Goal: Task Accomplishment & Management: Use online tool/utility

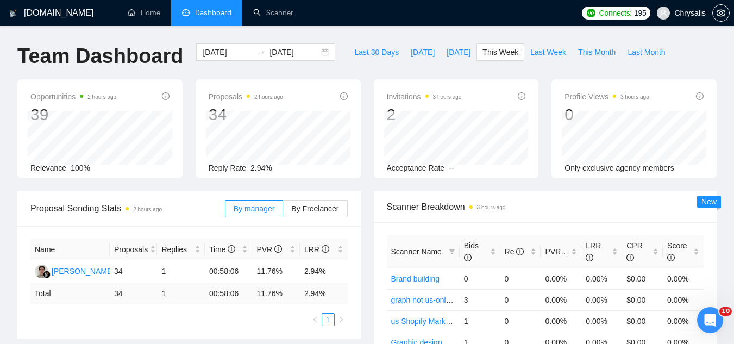
click at [688, 13] on span "Chrysalis" at bounding box center [691, 13] width 32 height 0
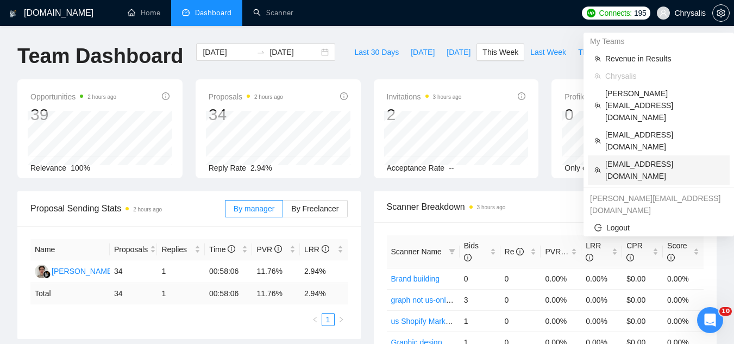
click at [631, 158] on span "[EMAIL_ADDRESS][DOMAIN_NAME]" at bounding box center [665, 170] width 118 height 24
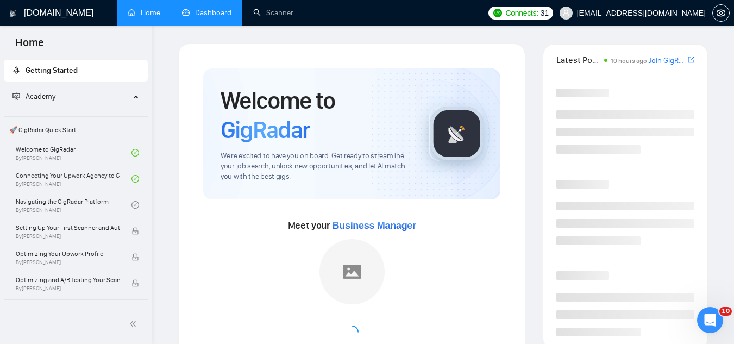
click at [221, 17] on link "Dashboard" at bounding box center [206, 12] width 49 height 9
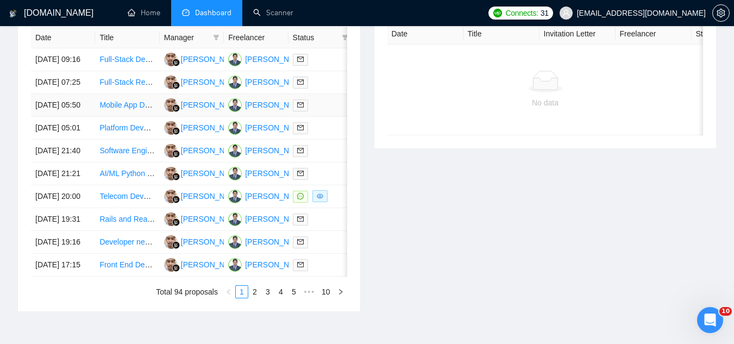
scroll to position [489, 0]
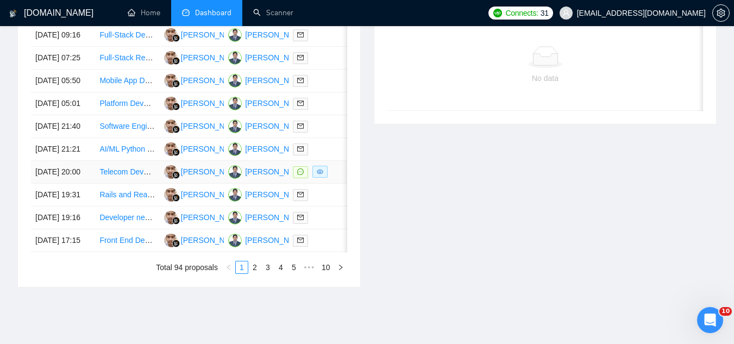
click at [135, 184] on td "Telecom Developer for Scalable Spam Flag Detection (AT&T, T-Mobile, Verizon)" at bounding box center [127, 172] width 64 height 23
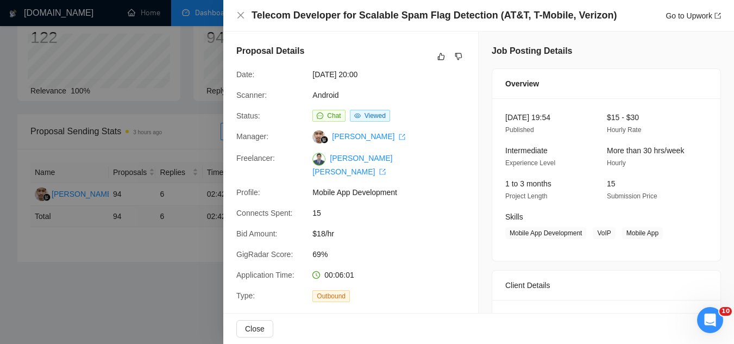
scroll to position [0, 0]
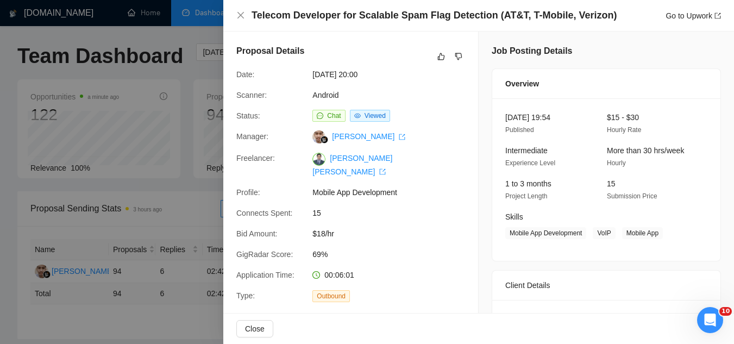
click at [200, 39] on div at bounding box center [367, 172] width 734 height 344
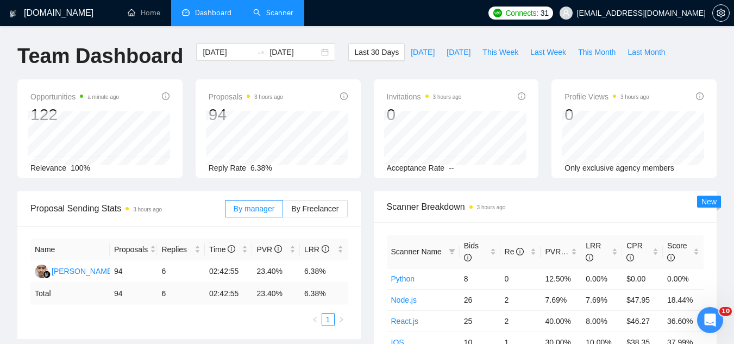
click at [277, 16] on link "Scanner" at bounding box center [273, 12] width 40 height 9
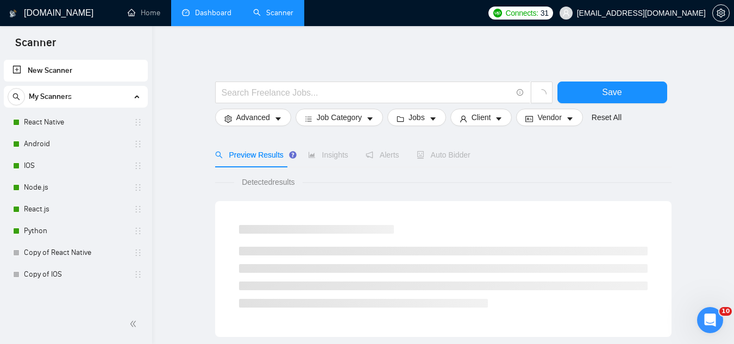
drag, startPoint x: 71, startPoint y: 125, endPoint x: 163, endPoint y: 126, distance: 91.9
click at [72, 125] on link "React Native" at bounding box center [75, 122] width 103 height 22
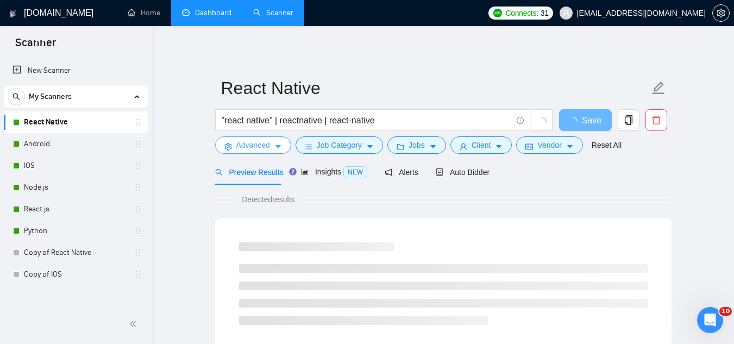
click at [237, 148] on span "Advanced" at bounding box center [253, 145] width 34 height 12
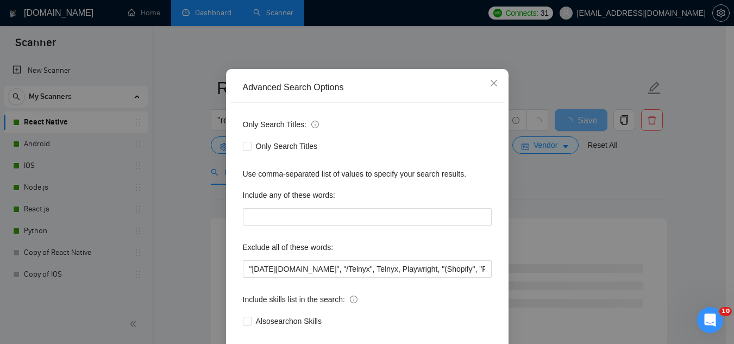
scroll to position [108, 0]
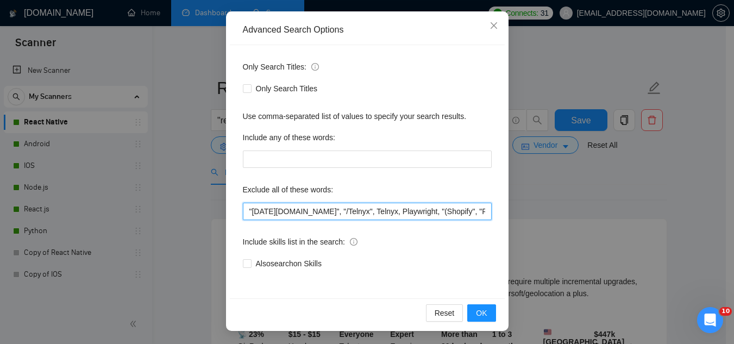
click at [245, 212] on input ""[DATE][DOMAIN_NAME]", "/Telnyx", Telnyx, Playwright, "(Shopify", "React flow",…" at bounding box center [367, 211] width 249 height 17
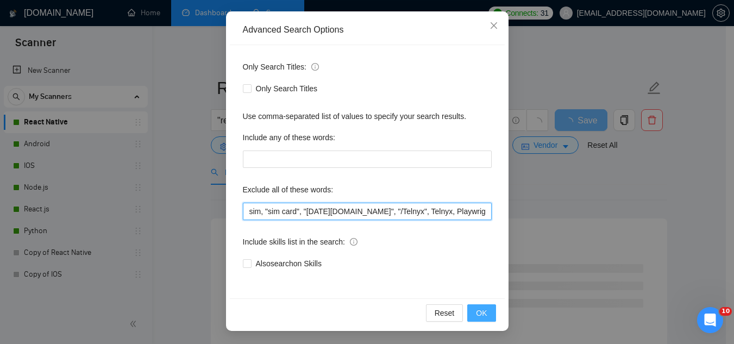
type input "sim, "sim card", "[DATE][DOMAIN_NAME]", "/Telnyx", Telnyx, Playwright, "(Shopif…"
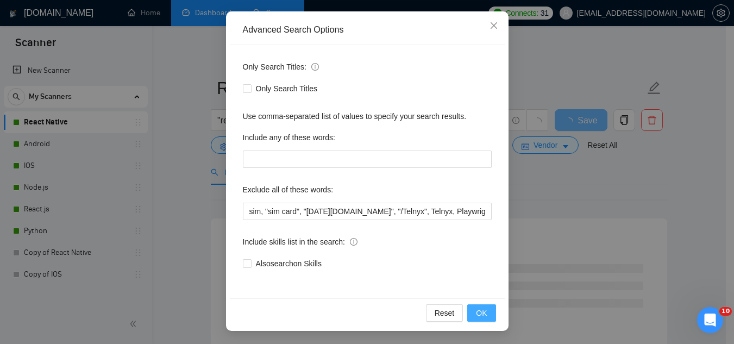
click at [476, 314] on span "OK" at bounding box center [481, 313] width 11 height 12
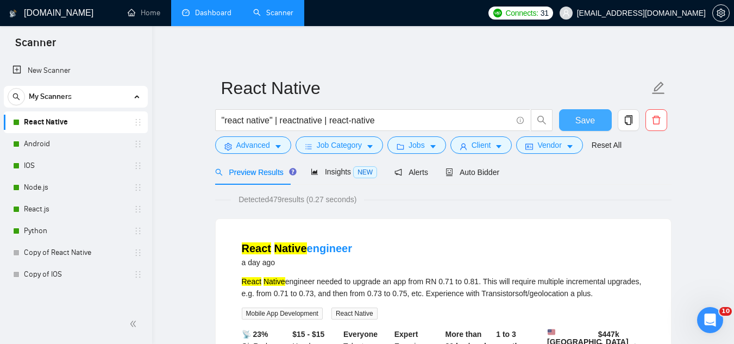
click at [577, 128] on button "Save" at bounding box center [585, 120] width 53 height 22
click at [215, 17] on link "Dashboard" at bounding box center [206, 12] width 49 height 9
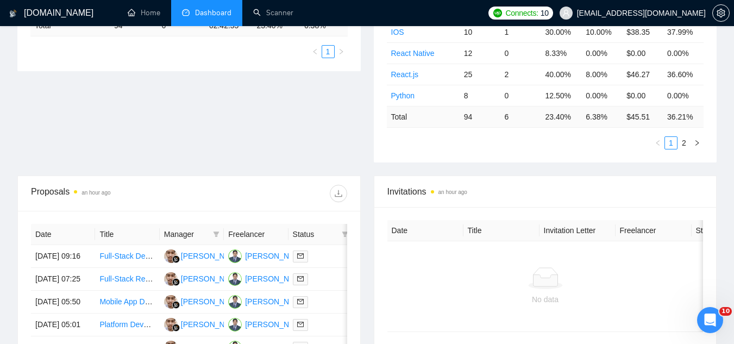
scroll to position [326, 0]
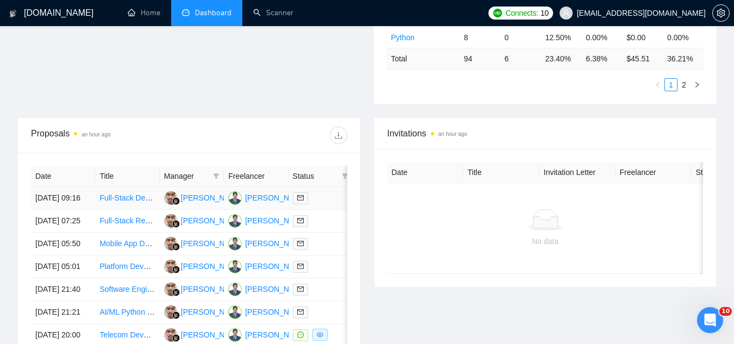
click at [126, 202] on link "Full-Stack Developer for AI-Powered Web GIS Platform" at bounding box center [192, 198] width 186 height 9
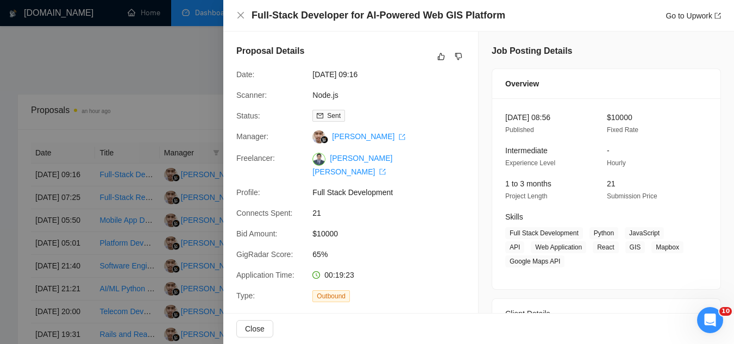
scroll to position [217, 0]
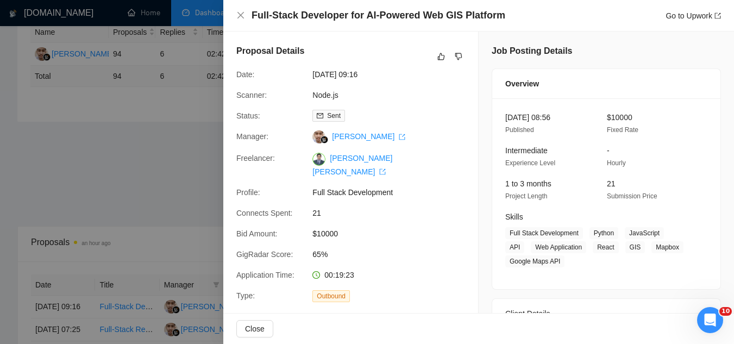
click at [181, 185] on div at bounding box center [367, 172] width 734 height 344
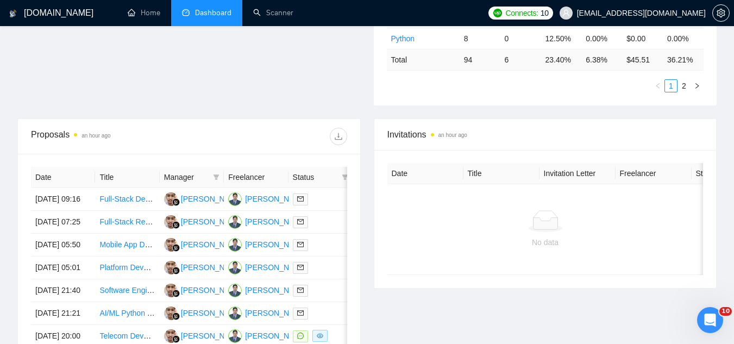
scroll to position [326, 0]
click at [113, 233] on td "Full-Stack React/Node/TypeScript Developer" at bounding box center [127, 221] width 64 height 23
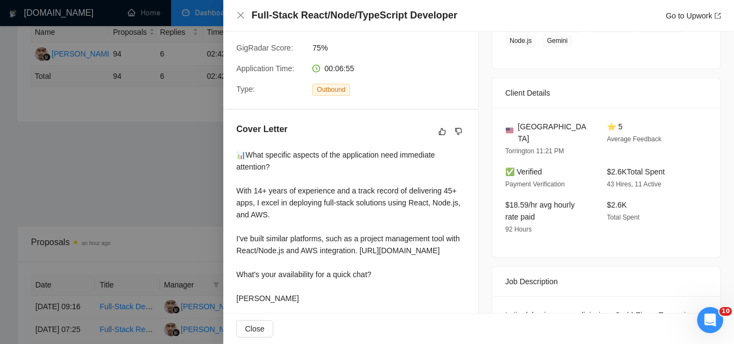
scroll to position [217, 0]
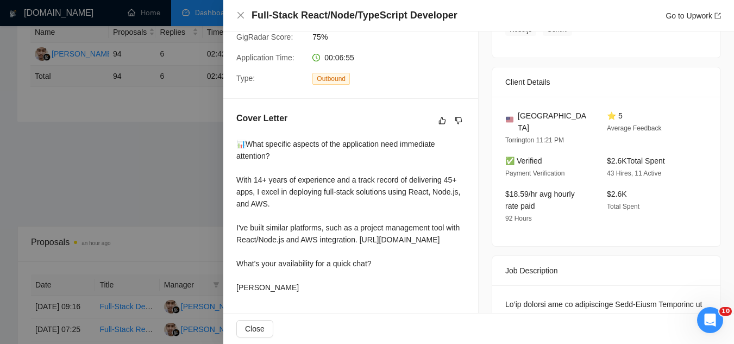
click at [154, 162] on div at bounding box center [367, 172] width 734 height 344
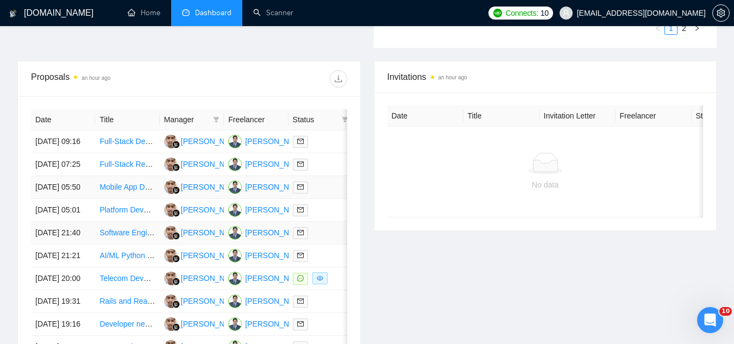
scroll to position [381, 0]
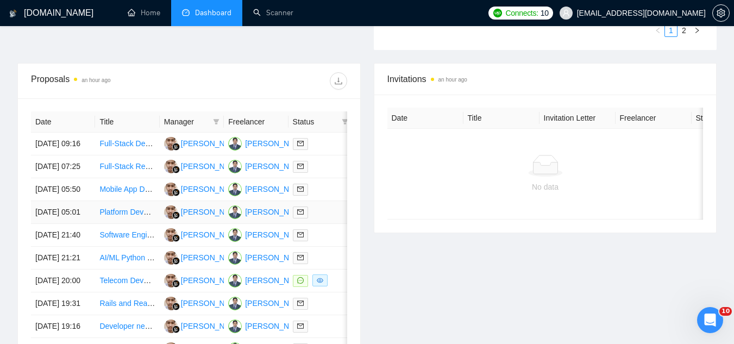
click at [120, 224] on td "Platform Development for Connecting Car Owners with Auto Services" at bounding box center [127, 212] width 64 height 23
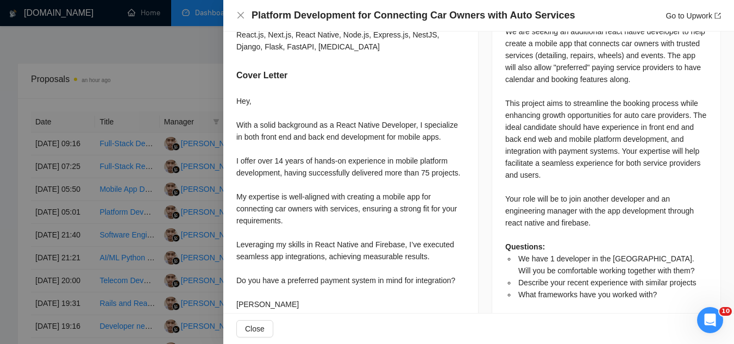
scroll to position [504, 0]
click at [204, 61] on div at bounding box center [367, 172] width 734 height 344
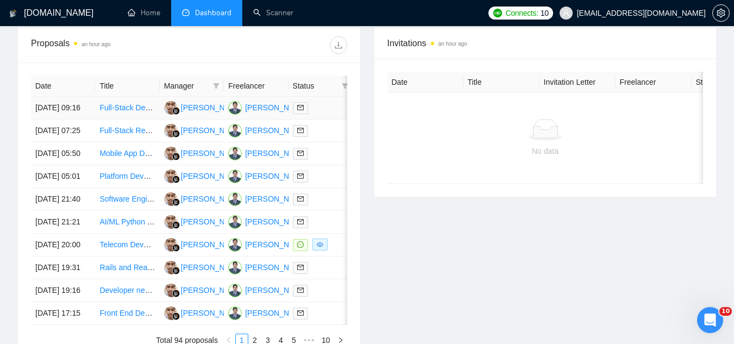
scroll to position [435, 0]
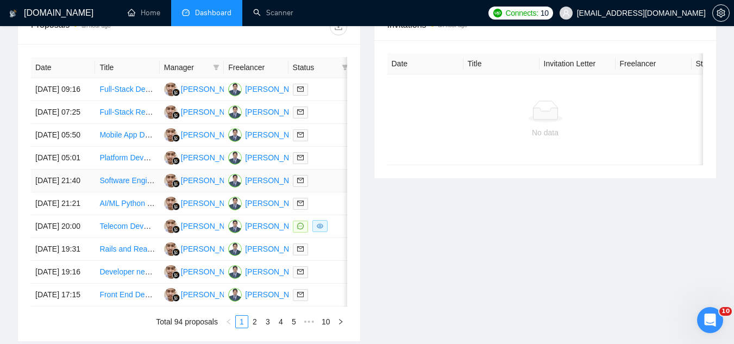
click at [129, 192] on td "Software Engineer - AI Content Creation app" at bounding box center [127, 181] width 64 height 23
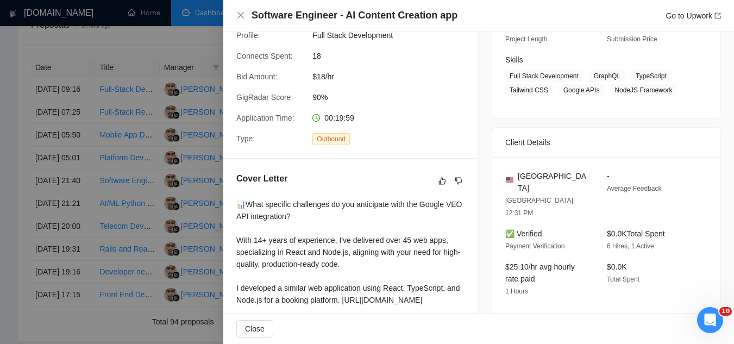
scroll to position [217, 0]
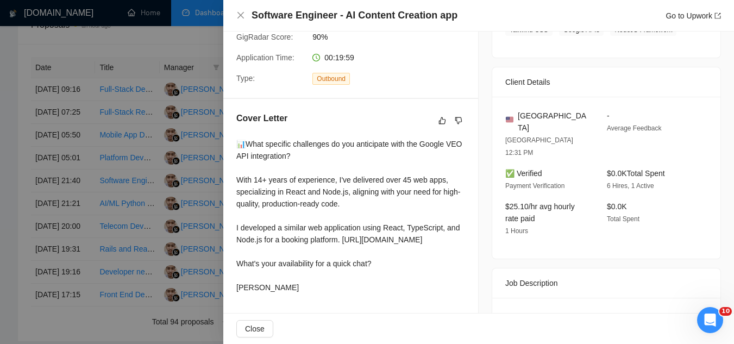
click at [178, 34] on div at bounding box center [367, 172] width 734 height 344
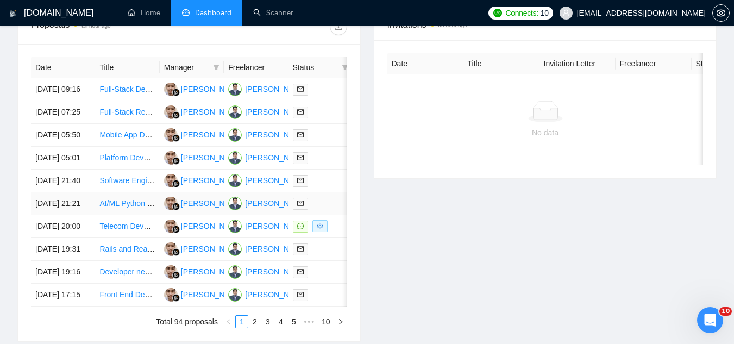
click at [126, 215] on td "AI/ML Python Development Task – Senior Developer Only" at bounding box center [127, 203] width 64 height 23
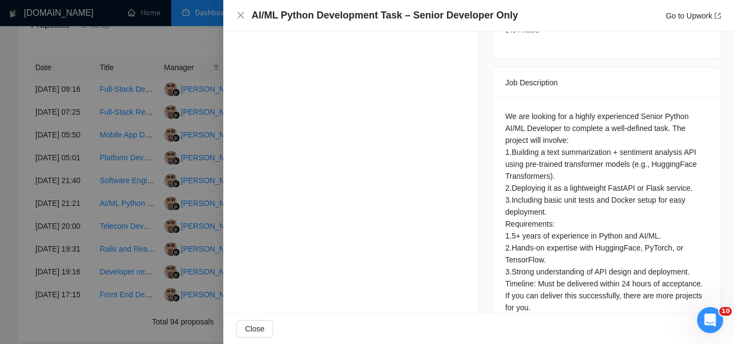
scroll to position [464, 0]
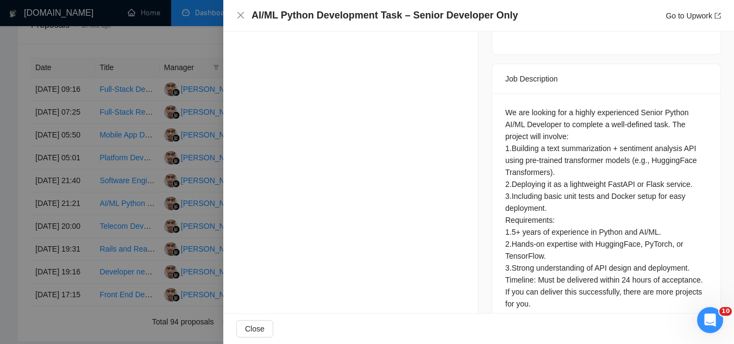
click at [184, 37] on div at bounding box center [367, 172] width 734 height 344
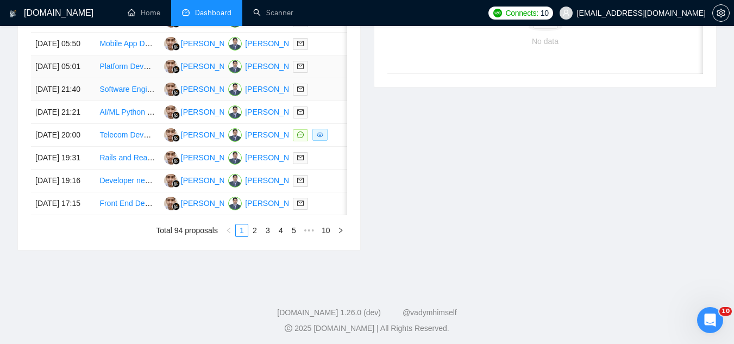
scroll to position [544, 0]
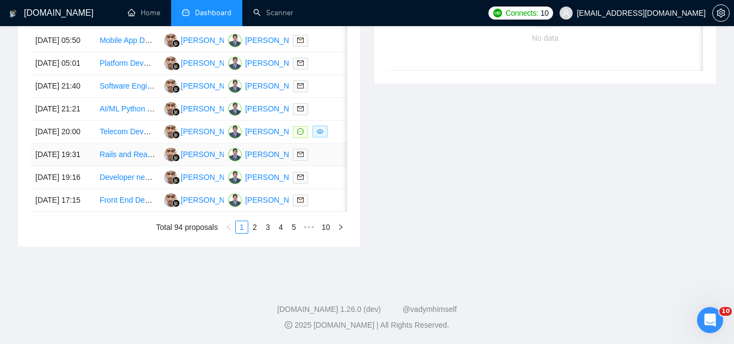
click at [123, 166] on td "Rails and React Web Application Troubleshooting" at bounding box center [127, 155] width 64 height 23
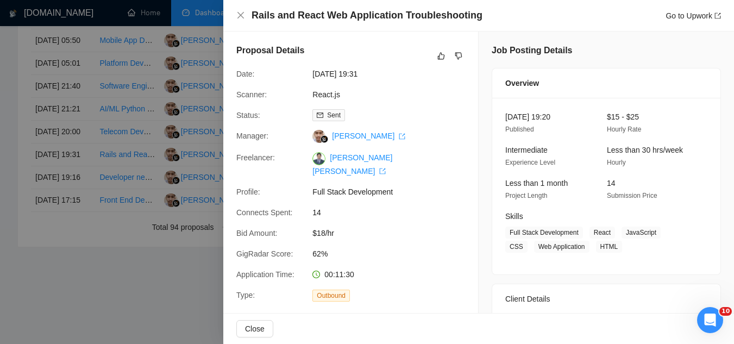
scroll to position [0, 0]
click at [202, 38] on div at bounding box center [367, 172] width 734 height 344
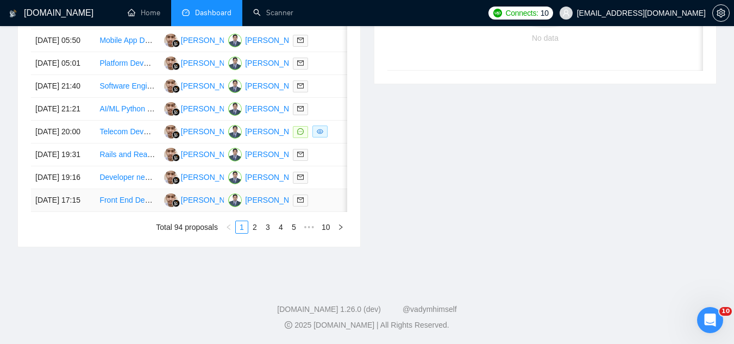
click at [123, 212] on td "Front End Developer Needed for Figma to React/Node.js Conversion" at bounding box center [127, 200] width 64 height 23
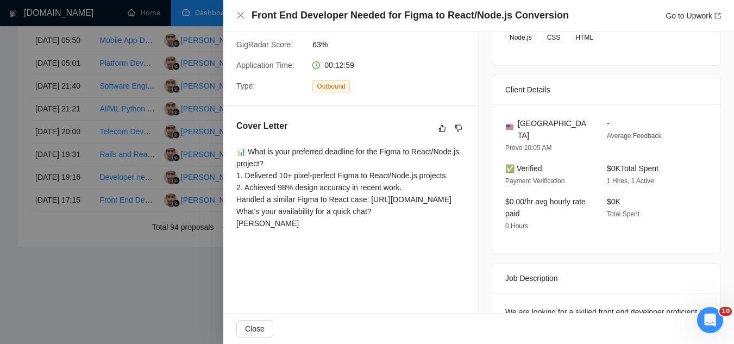
scroll to position [217, 0]
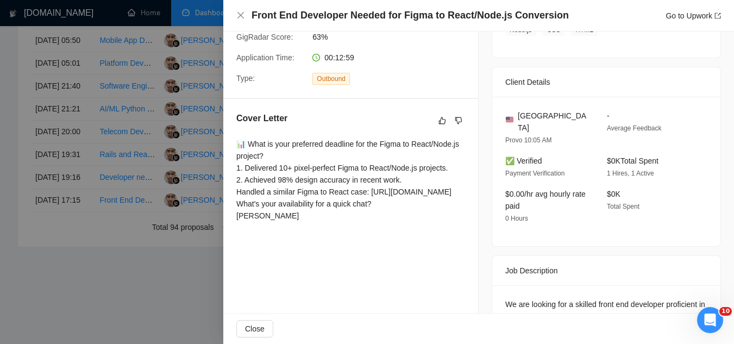
click at [64, 317] on div at bounding box center [367, 172] width 734 height 344
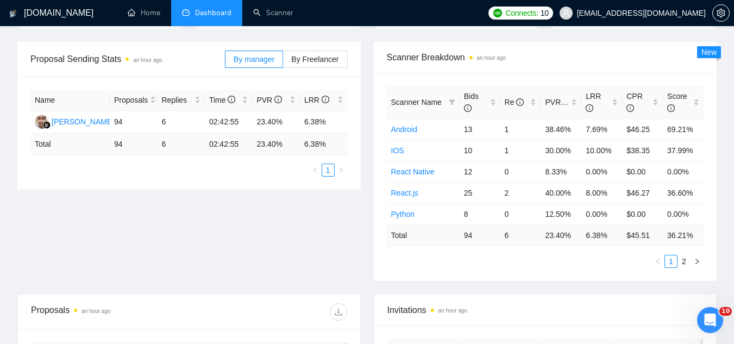
scroll to position [0, 0]
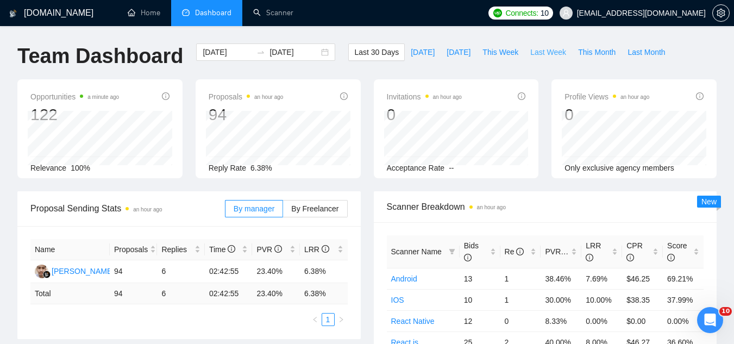
click at [531, 52] on span "Last Week" at bounding box center [549, 52] width 36 height 12
type input "[DATE]"
click at [493, 57] on span "This Week" at bounding box center [501, 52] width 36 height 12
type input "[DATE]"
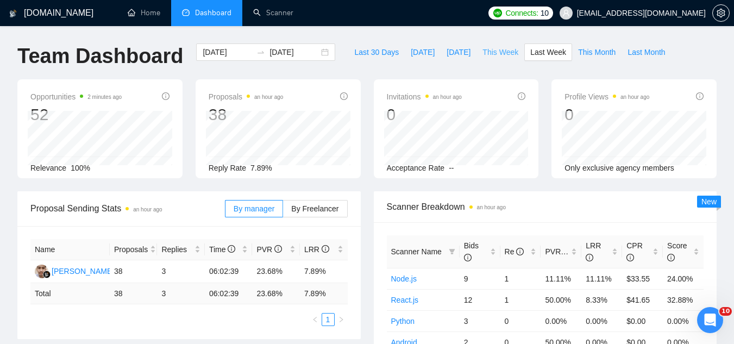
type input "[DATE]"
click at [534, 44] on button "Last Week" at bounding box center [549, 51] width 48 height 17
type input "[DATE]"
click at [221, 51] on input "[DATE]" at bounding box center [227, 52] width 49 height 12
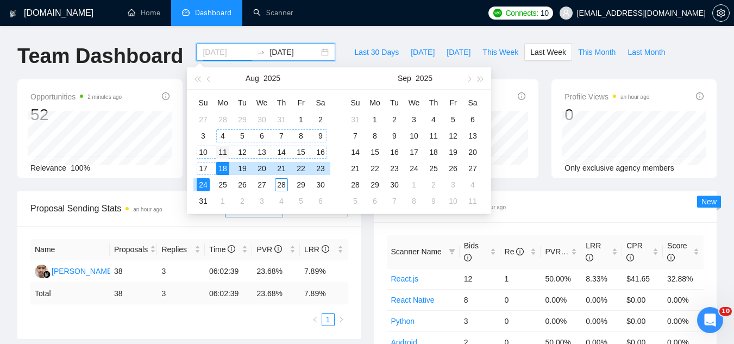
type input "[DATE]"
click at [223, 151] on div "11" at bounding box center [222, 152] width 13 height 13
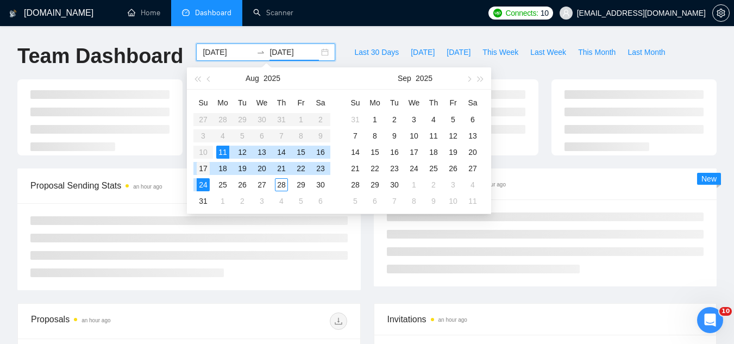
type input "[DATE]"
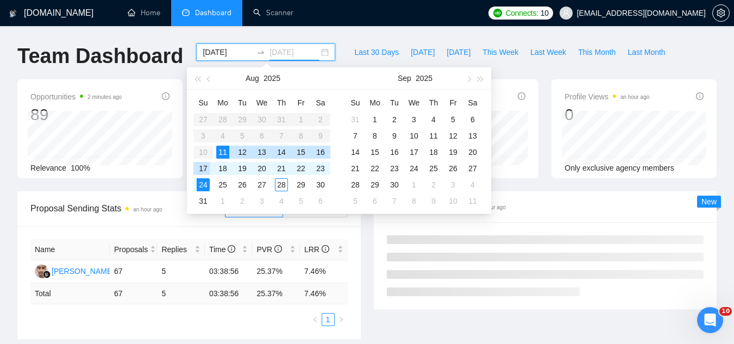
click at [207, 170] on div "17" at bounding box center [203, 168] width 13 height 13
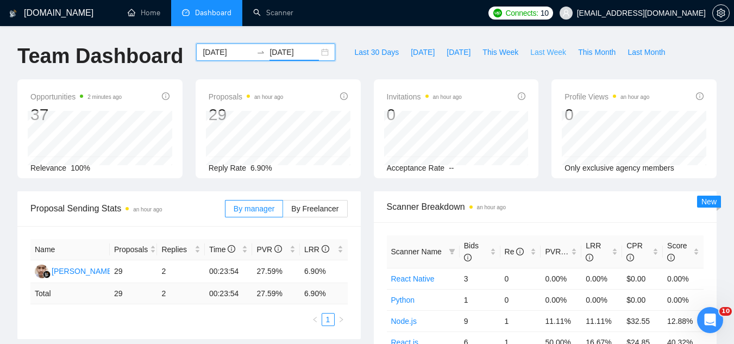
click at [538, 52] on span "Last Week" at bounding box center [549, 52] width 36 height 12
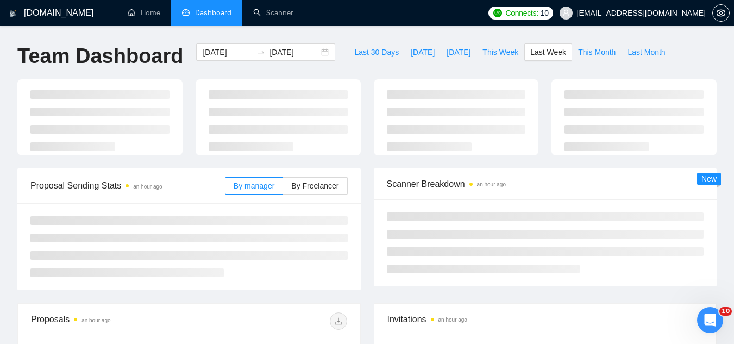
type input "[DATE]"
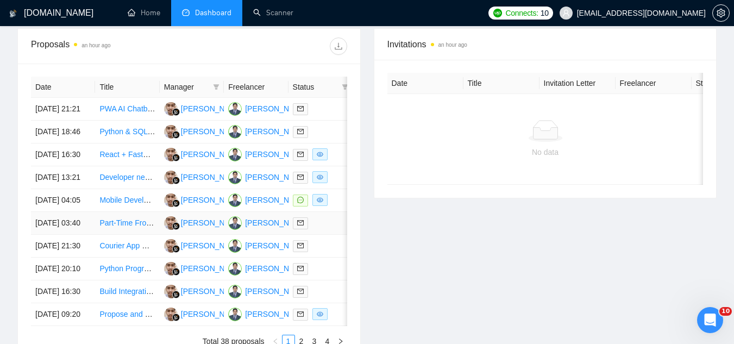
scroll to position [435, 0]
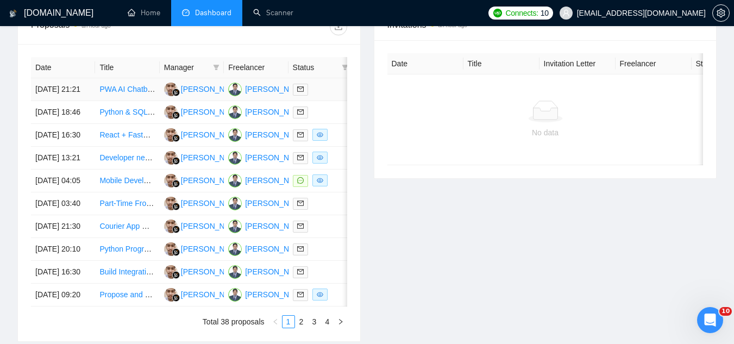
click at [135, 94] on link "PWA AI Chatbot / Companion MVP" at bounding box center [158, 89] width 118 height 9
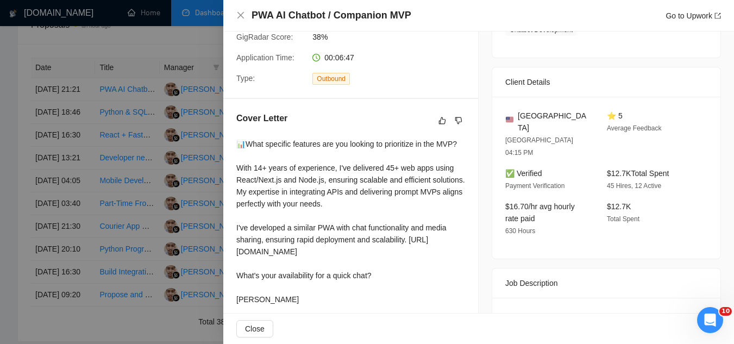
scroll to position [272, 0]
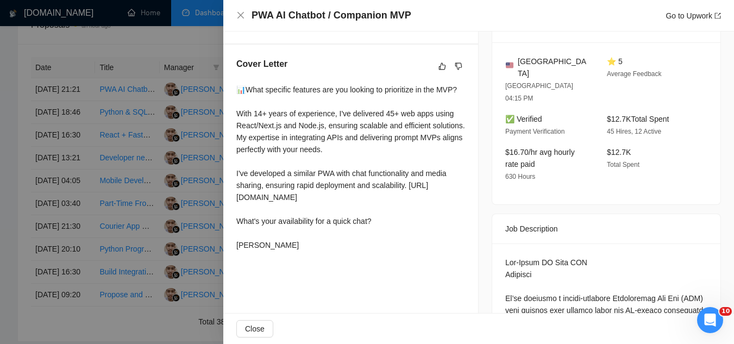
click at [176, 47] on div at bounding box center [367, 172] width 734 height 344
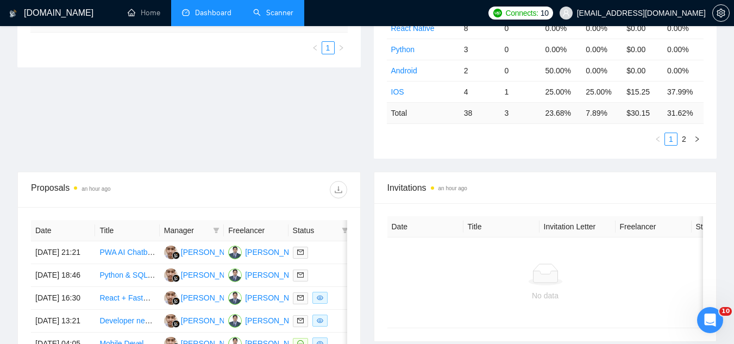
click at [294, 12] on link "Scanner" at bounding box center [273, 12] width 40 height 9
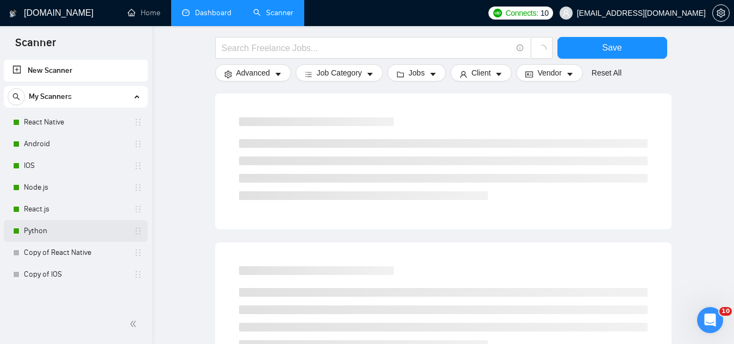
scroll to position [109, 0]
click at [52, 232] on link "Python" at bounding box center [75, 231] width 103 height 22
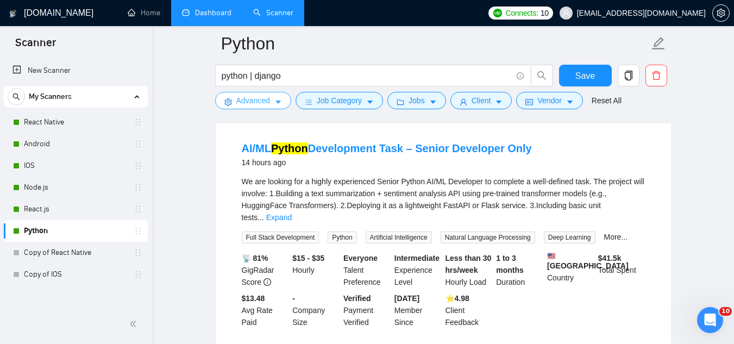
click at [255, 107] on span "Advanced" at bounding box center [253, 101] width 34 height 12
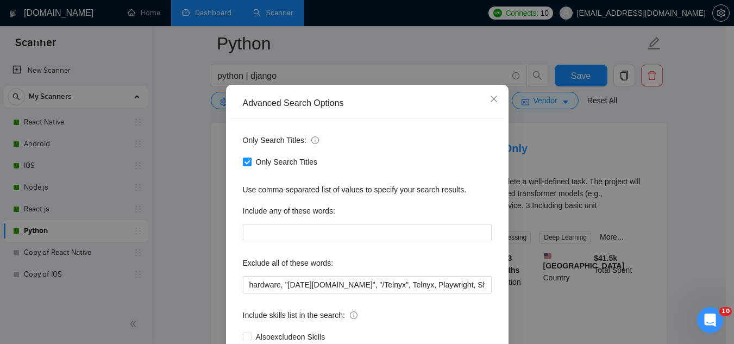
scroll to position [54, 0]
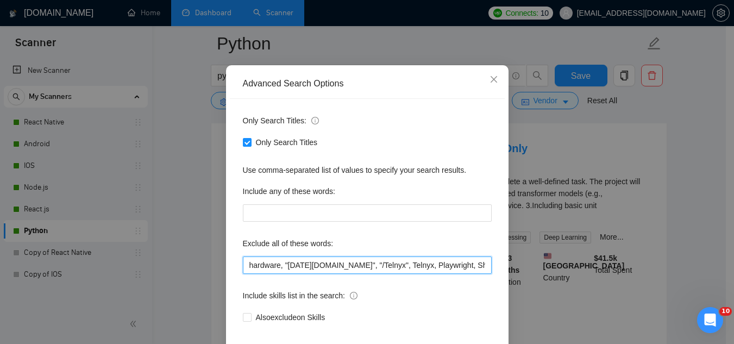
click at [243, 271] on input "hardware, "[DATE][DOMAIN_NAME]", "/Telnyx", Telnyx, Playwright, Shopify, "(Shop…" at bounding box center [367, 265] width 249 height 17
paste input "AI/ML"
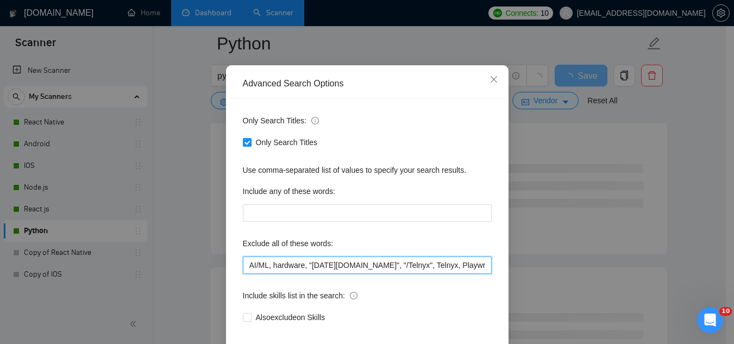
click at [245, 268] on input "AI/ML, hardware, "[DATE][DOMAIN_NAME]", "/Telnyx", Telnyx, Playwright, Shopify,…" at bounding box center [367, 265] width 249 height 17
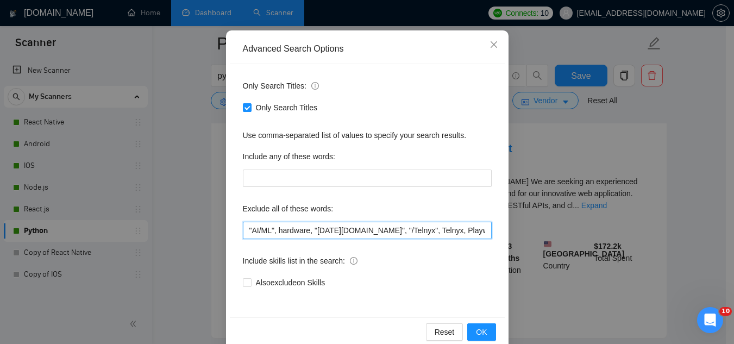
scroll to position [108, 0]
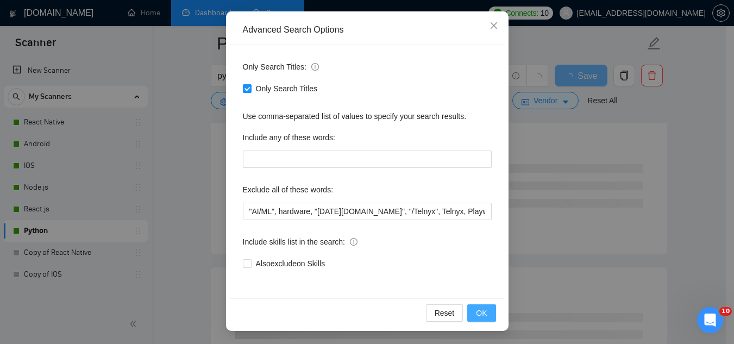
click at [483, 309] on span "OK" at bounding box center [481, 313] width 11 height 12
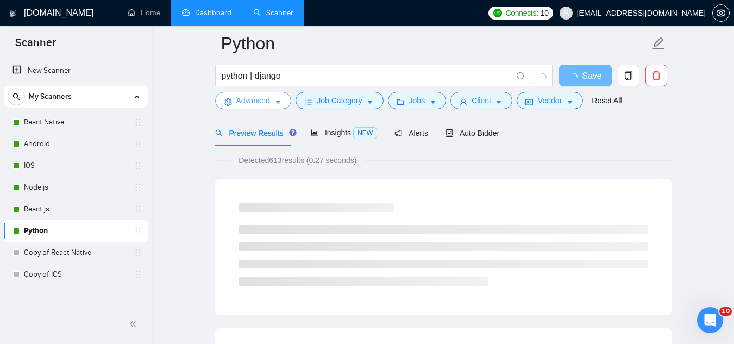
scroll to position [0, 0]
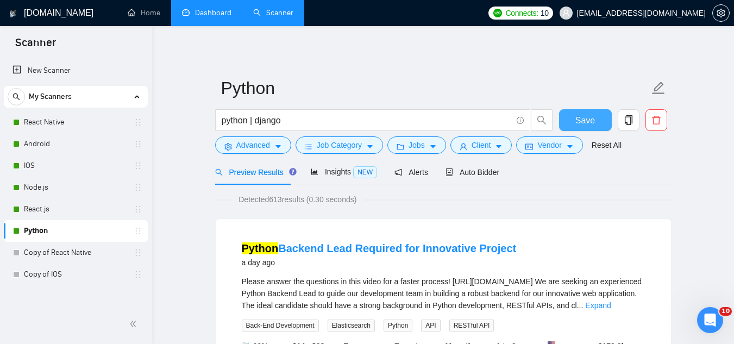
click at [592, 125] on span "Save" at bounding box center [586, 121] width 20 height 14
click at [257, 148] on span "Advanced" at bounding box center [253, 145] width 34 height 12
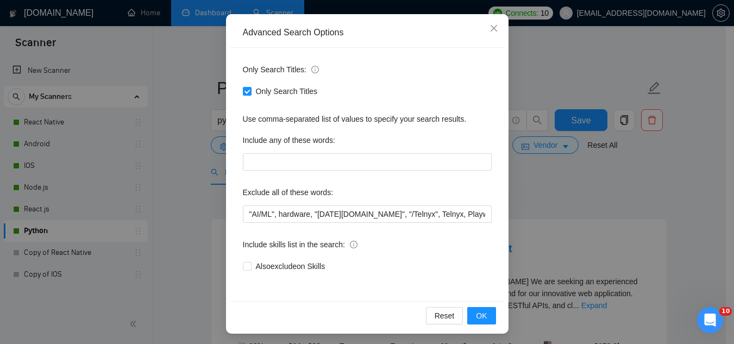
scroll to position [108, 0]
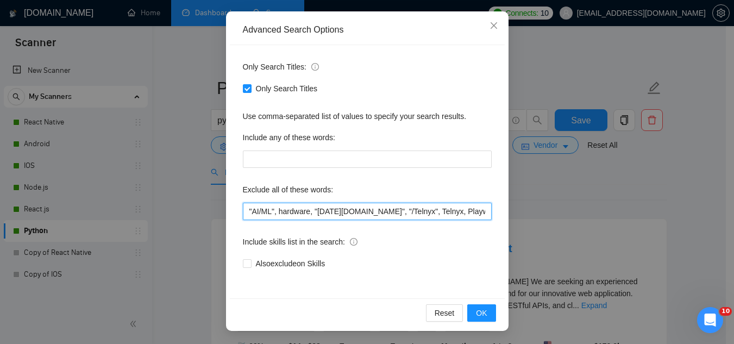
click at [243, 210] on input ""AI/ML", hardware, "[DATE][DOMAIN_NAME]", "/Telnyx", Telnyx, Playwright, Shopif…" at bounding box center [367, 211] width 249 height 17
type input "ML, "AI/ML", hardware, "[DATE][DOMAIN_NAME]", "/Telnyx", Telnyx, Playwright, Sh…"
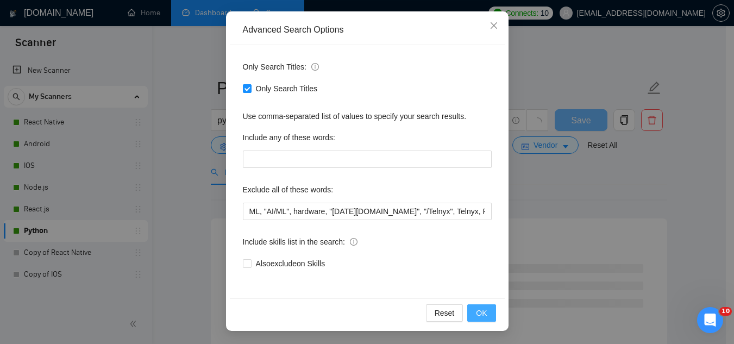
click at [474, 319] on button "OK" at bounding box center [482, 312] width 28 height 17
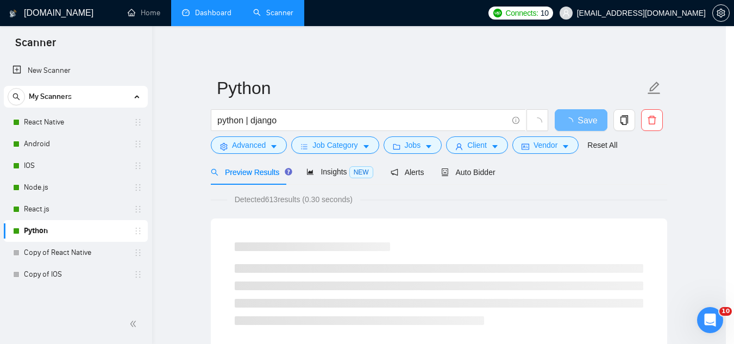
scroll to position [54, 0]
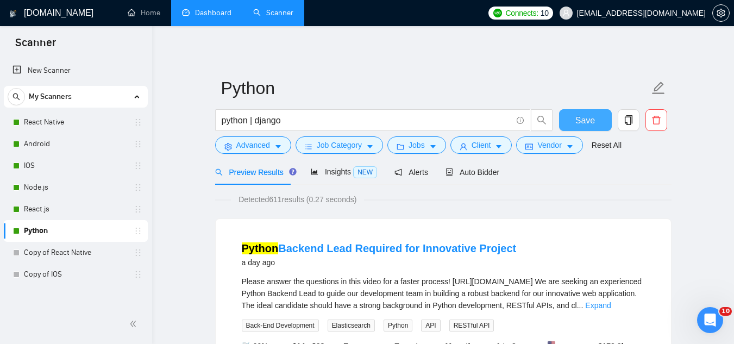
click at [574, 124] on button "Save" at bounding box center [585, 120] width 53 height 22
click at [246, 147] on span "Advanced" at bounding box center [253, 145] width 34 height 12
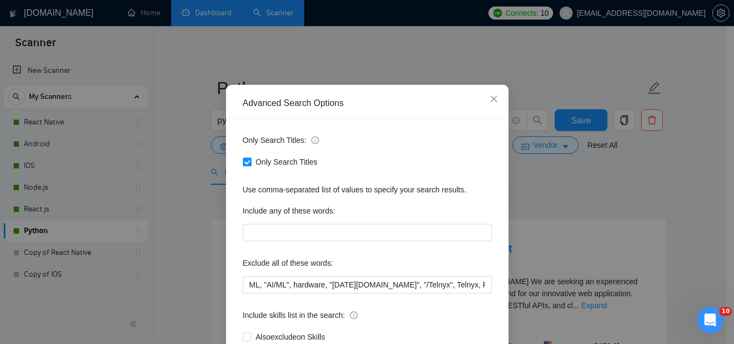
scroll to position [54, 0]
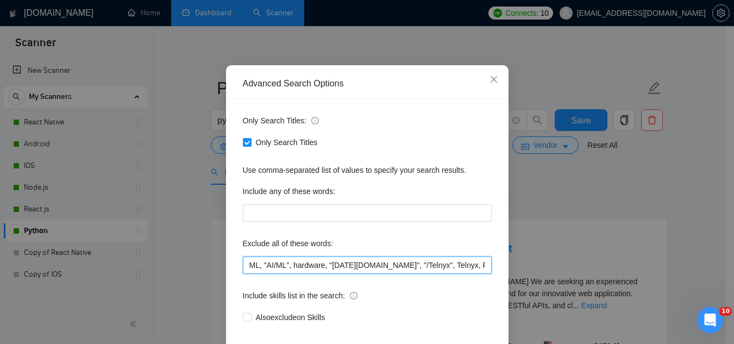
click at [243, 268] on input "ML, "AI/ML", hardware, "[DATE][DOMAIN_NAME]", "/Telnyx", Telnyx, Playwright, Sh…" at bounding box center [367, 265] width 249 height 17
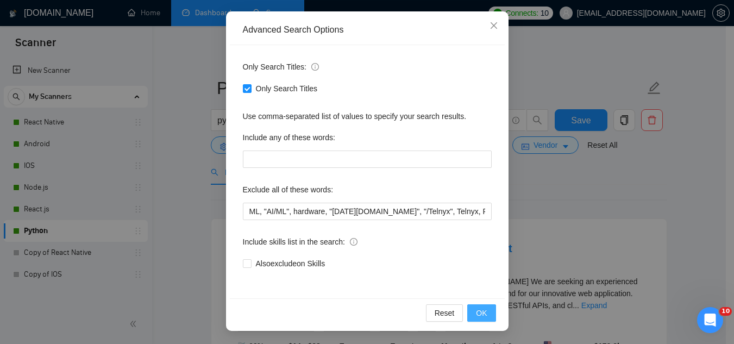
click at [481, 314] on span "OK" at bounding box center [481, 313] width 11 height 12
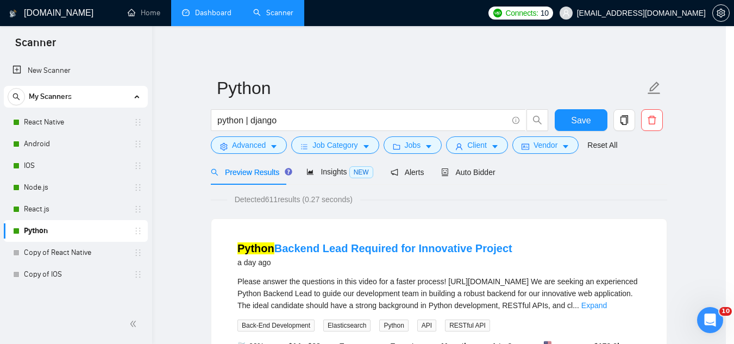
scroll to position [54, 0]
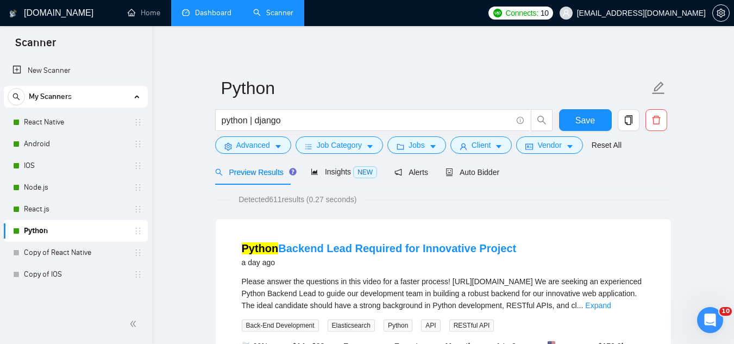
click at [219, 11] on link "Dashboard" at bounding box center [206, 12] width 49 height 9
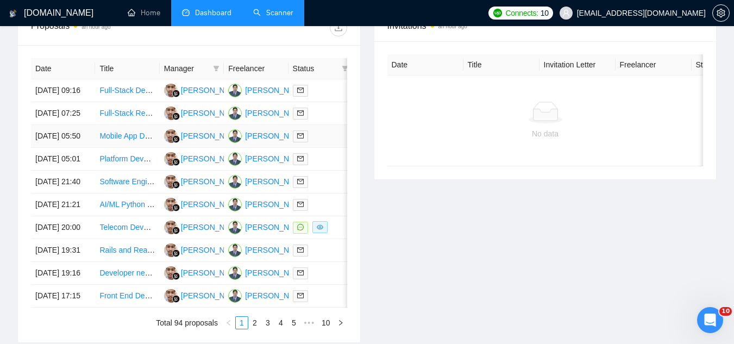
scroll to position [435, 0]
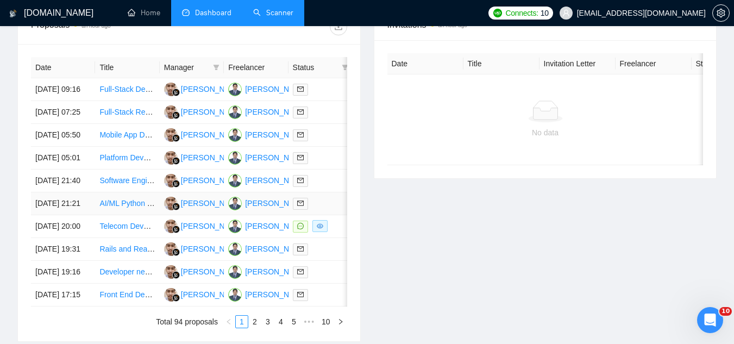
click at [128, 208] on link "AI/ML Python Development Task – Senior Developer Only" at bounding box center [196, 203] width 195 height 9
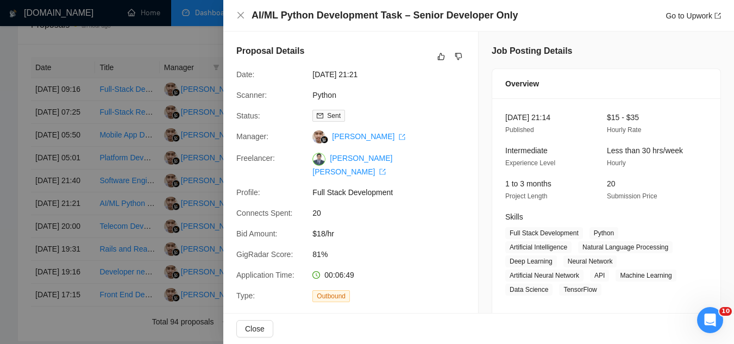
click at [207, 40] on div at bounding box center [367, 172] width 734 height 344
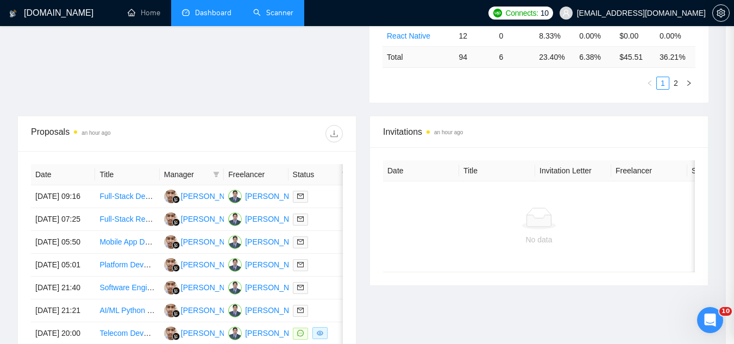
scroll to position [217, 0]
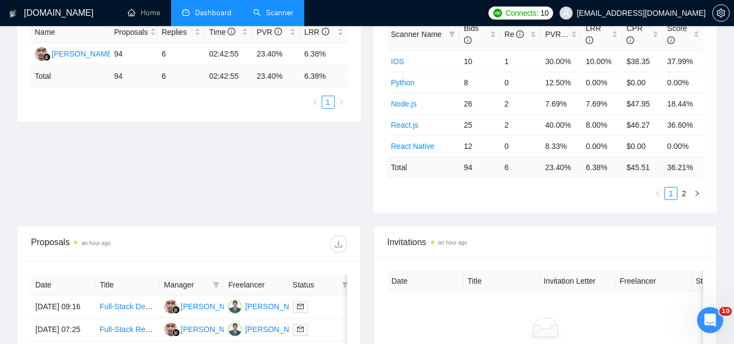
click at [283, 8] on link "Scanner" at bounding box center [273, 12] width 40 height 9
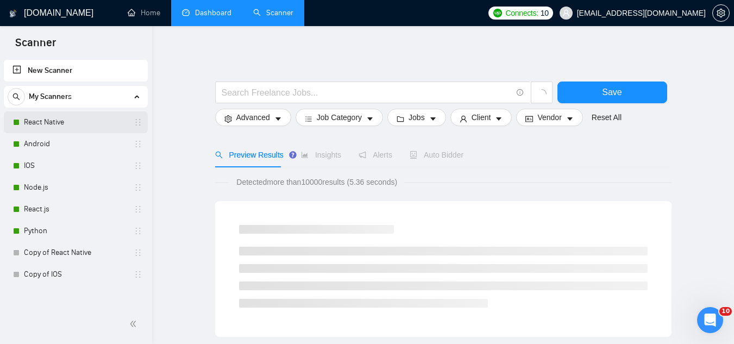
click at [45, 129] on link "React Native" at bounding box center [75, 122] width 103 height 22
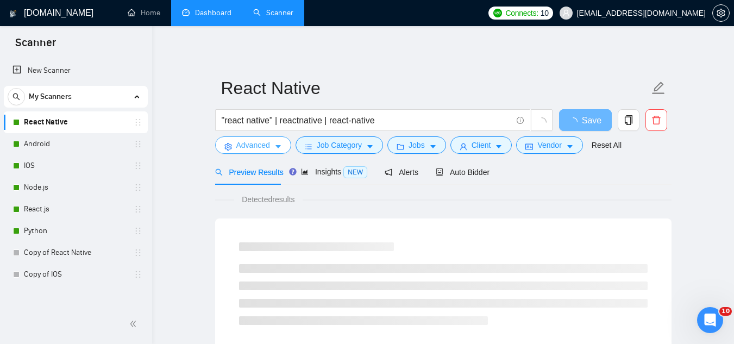
click at [247, 140] on span "Advanced" at bounding box center [253, 145] width 34 height 12
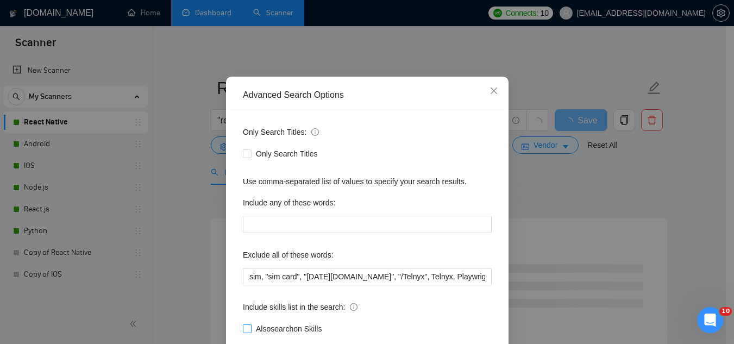
scroll to position [108, 0]
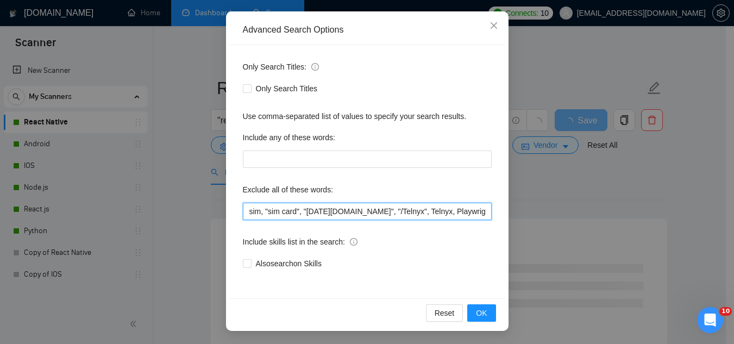
click at [243, 214] on input "sim, "sim card", "[DATE][DOMAIN_NAME]", "/Telnyx", Telnyx, Playwright, "(Shopif…" at bounding box center [367, 211] width 249 height 17
type input ""within 24 hours", sim, "sim card", "[DATE][DOMAIN_NAME]", "/Telnyx", Telnyx, P…"
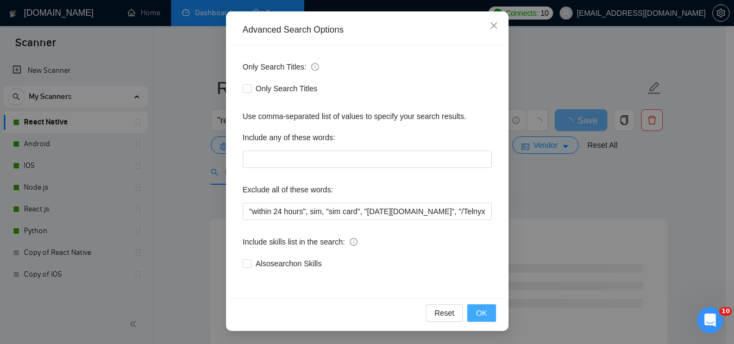
click at [476, 313] on span "OK" at bounding box center [481, 313] width 11 height 12
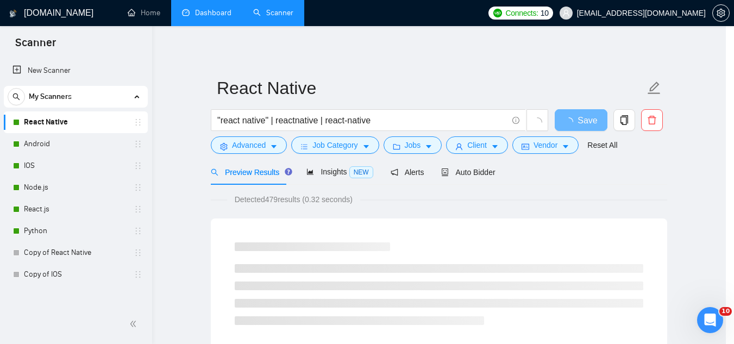
scroll to position [54, 0]
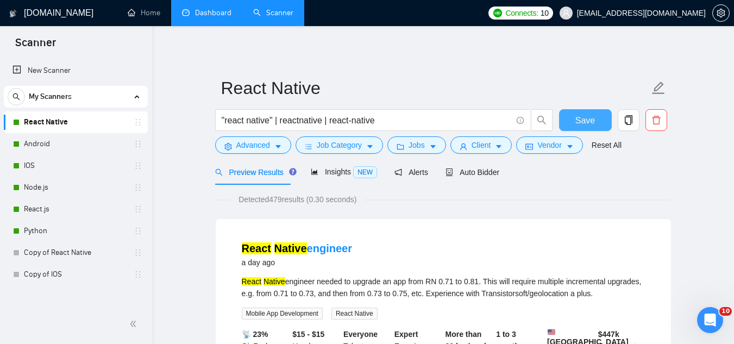
click at [597, 124] on button "Save" at bounding box center [585, 120] width 53 height 22
click at [59, 233] on link "Python" at bounding box center [75, 231] width 103 height 22
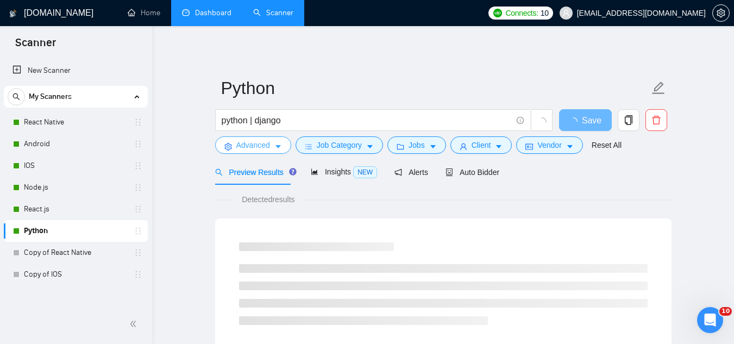
click at [253, 140] on span "Advanced" at bounding box center [253, 145] width 34 height 12
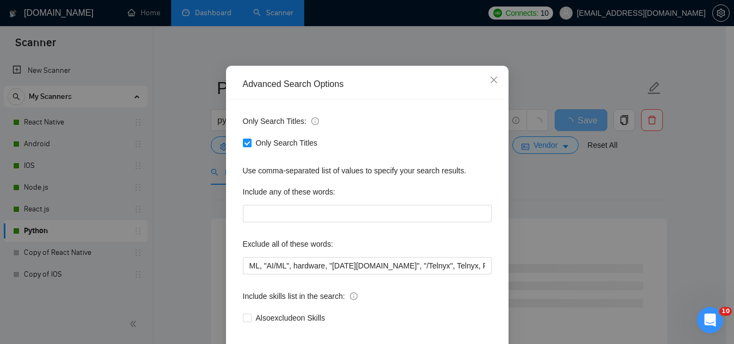
scroll to position [54, 0]
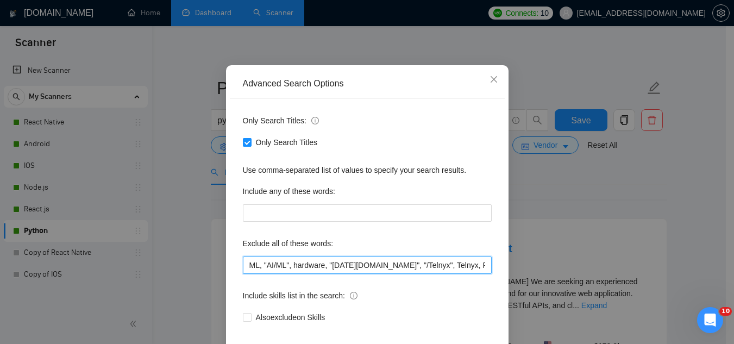
drag, startPoint x: 287, startPoint y: 263, endPoint x: 236, endPoint y: 273, distance: 51.7
click at [236, 273] on div "Only Search Titles: Only Search Titles Use comma-separated list of values to sp…" at bounding box center [367, 225] width 275 height 253
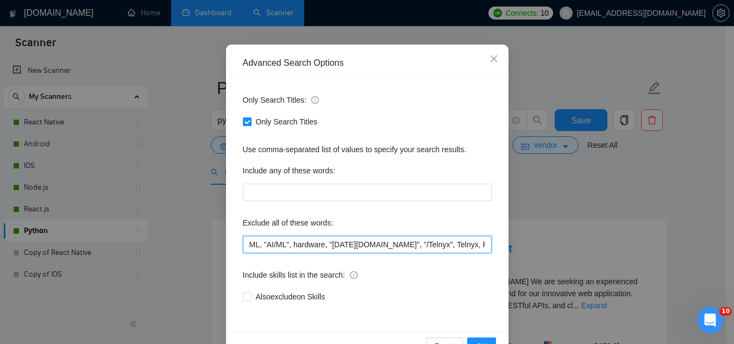
scroll to position [108, 0]
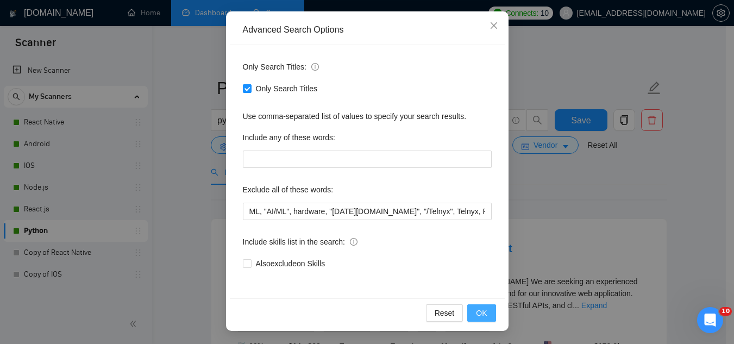
click at [470, 320] on button "OK" at bounding box center [482, 312] width 28 height 17
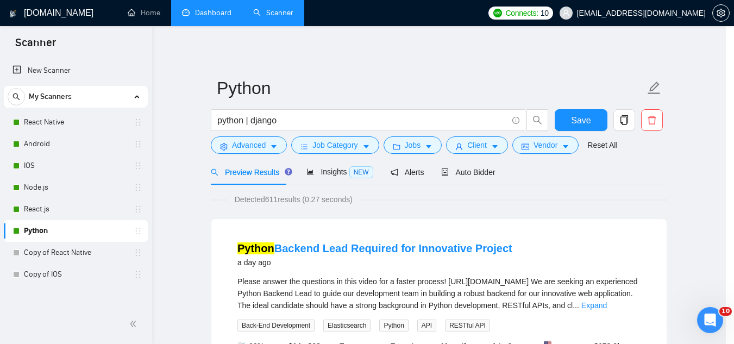
scroll to position [54, 0]
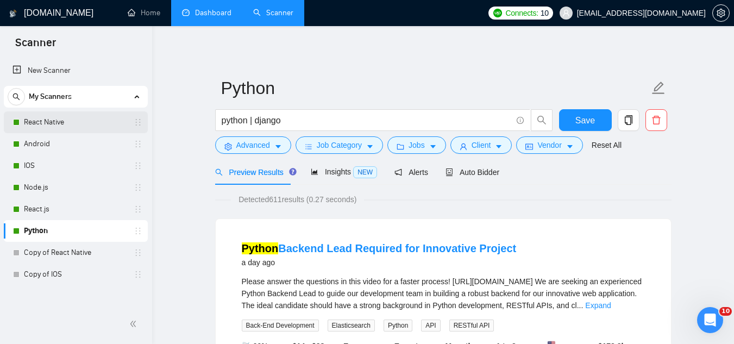
click at [66, 122] on link "React Native" at bounding box center [75, 122] width 103 height 22
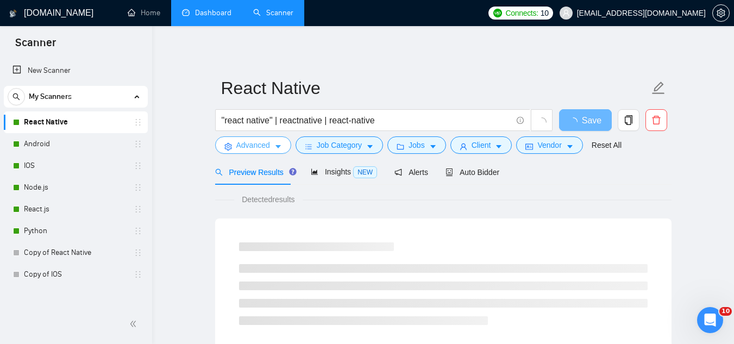
click at [247, 147] on span "Advanced" at bounding box center [253, 145] width 34 height 12
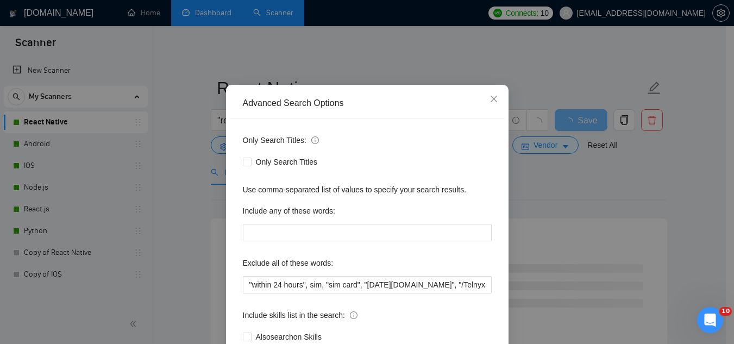
scroll to position [54, 0]
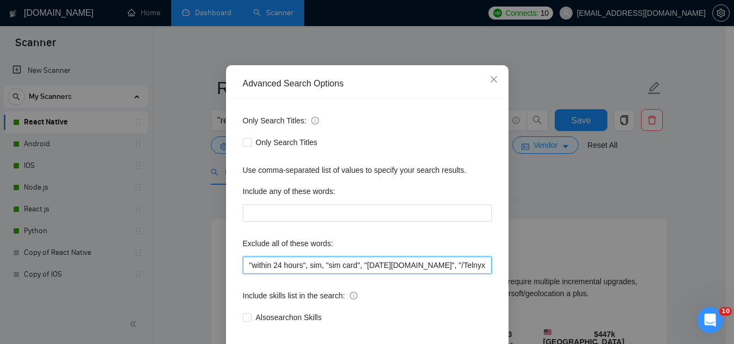
click at [243, 264] on input ""within 24 hours", sim, "sim card", "[DATE][DOMAIN_NAME]", "/Telnyx", Telnyx, P…" at bounding box center [367, 265] width 249 height 17
paste input "ML, "AI/ML","
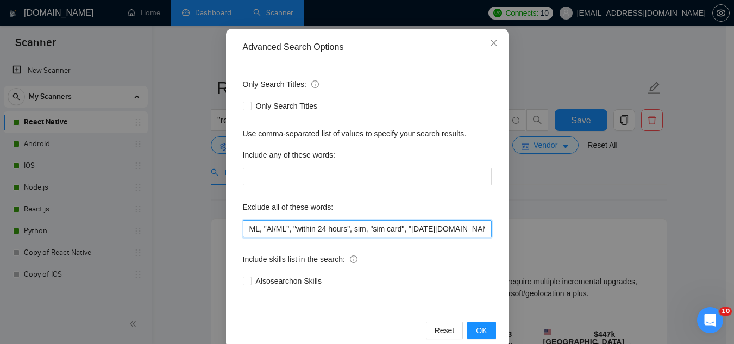
scroll to position [108, 0]
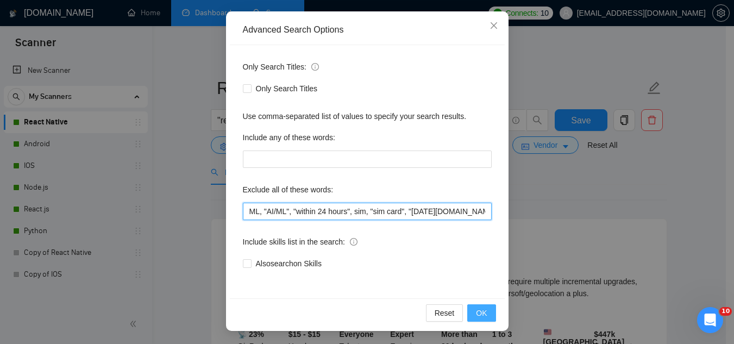
type input "ML, "AI/ML", "within 24 hours", sim, "sim card", "[DATE][DOMAIN_NAME]", "/Telny…"
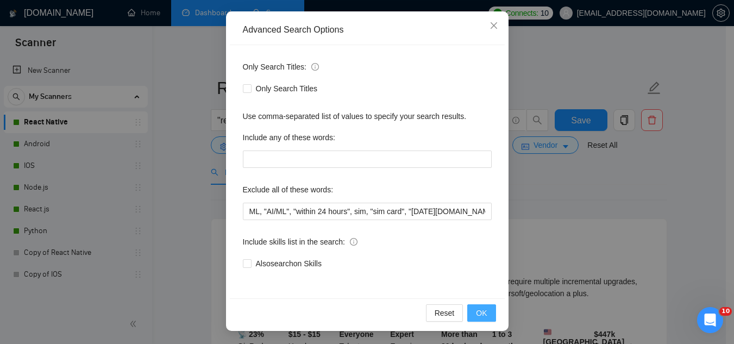
click at [476, 319] on button "OK" at bounding box center [482, 312] width 28 height 17
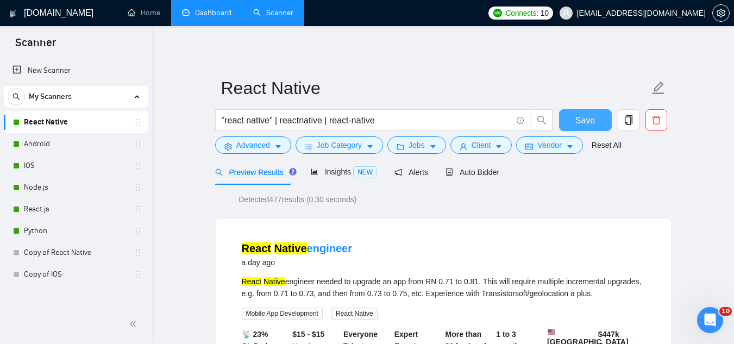
click at [579, 123] on span "Save" at bounding box center [586, 121] width 20 height 14
click at [63, 145] on link "Android" at bounding box center [75, 144] width 103 height 22
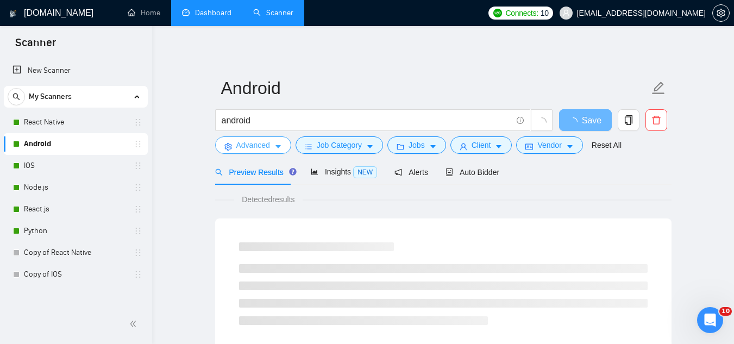
click at [249, 139] on button "Advanced" at bounding box center [253, 144] width 76 height 17
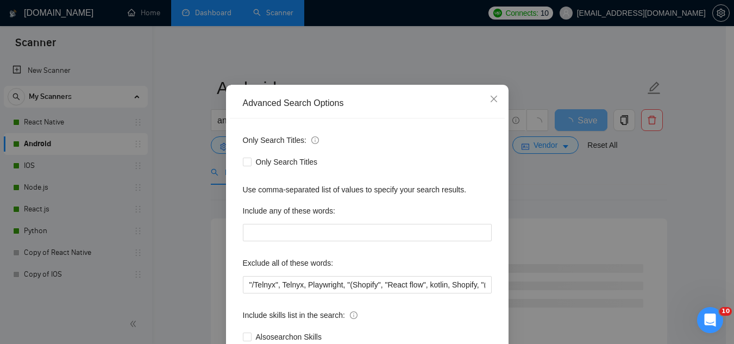
scroll to position [54, 0]
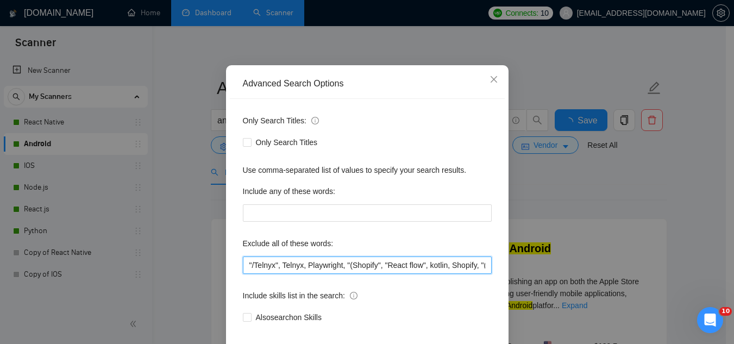
click at [243, 271] on input ""/Telnyx", Telnyx, Playwright, "(Shopify", "React flow", kotlin, Shopify, "(Flu…" at bounding box center [367, 265] width 249 height 17
paste input "ML, "AI/ML", "within 24 hours", sim, "sim card","
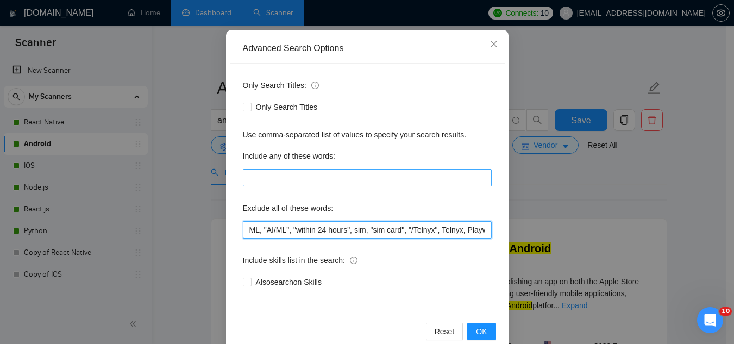
scroll to position [108, 0]
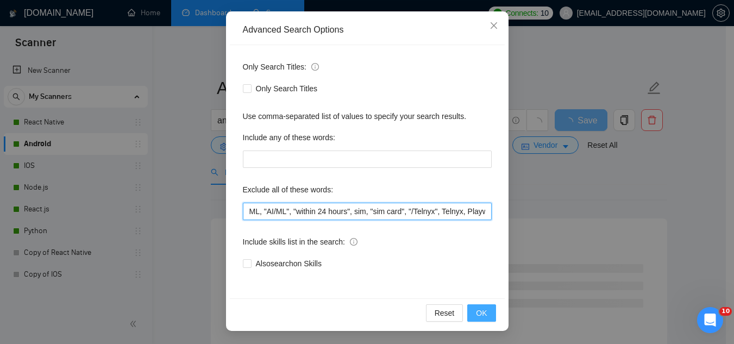
type input "ML, "AI/ML", "within 24 hours", sim, "sim card", "/Telnyx", Telnyx, Playwright,…"
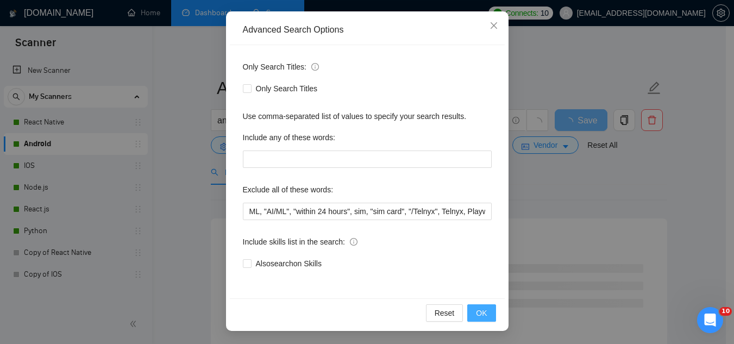
click at [481, 314] on span "OK" at bounding box center [481, 313] width 11 height 12
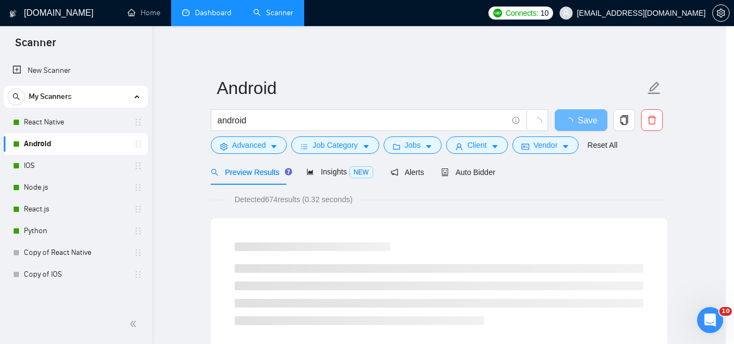
scroll to position [54, 0]
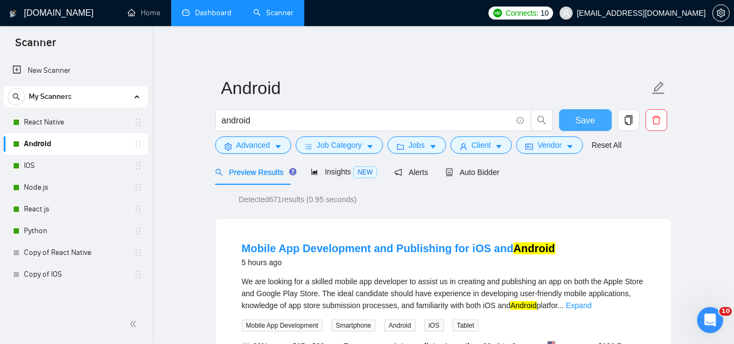
click at [586, 127] on span "Save" at bounding box center [586, 121] width 20 height 14
click at [84, 170] on link "IOS" at bounding box center [75, 166] width 103 height 22
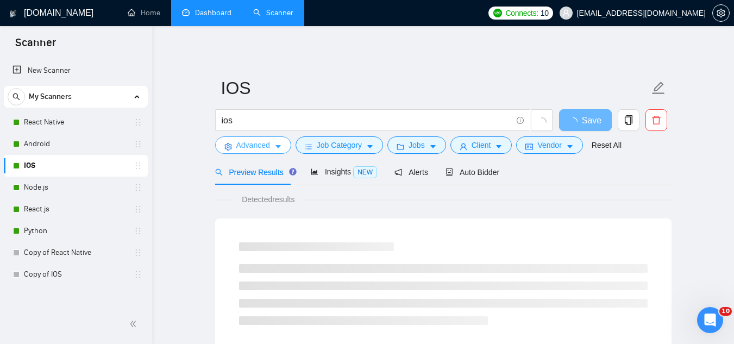
click at [242, 148] on span "Advanced" at bounding box center [253, 145] width 34 height 12
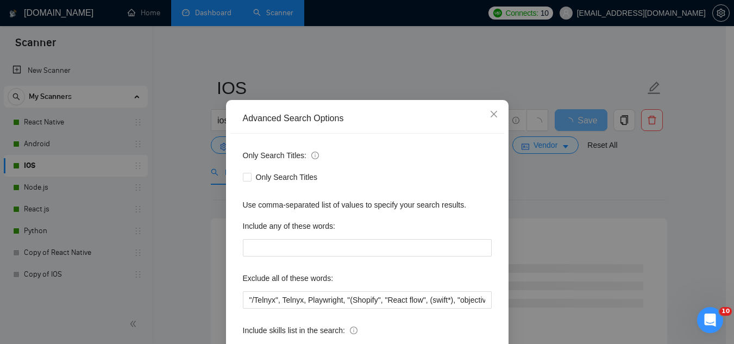
scroll to position [54, 0]
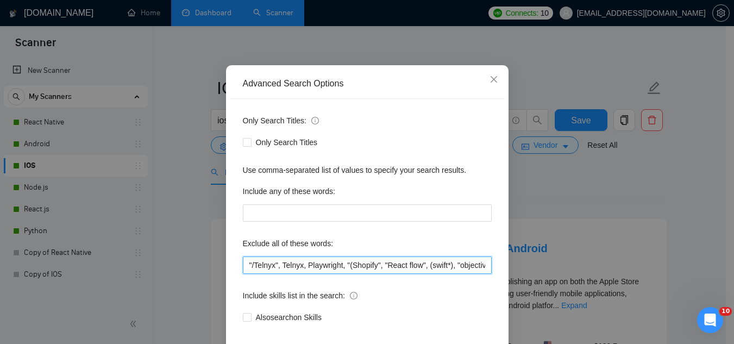
click at [243, 264] on input ""/Telnyx", Telnyx, Playwright, "(Shopify", "React flow", (swift*), "objective-c…" at bounding box center [367, 265] width 249 height 17
paste input "ML, "AI/ML", "within 24 hours", sim, "sim card","
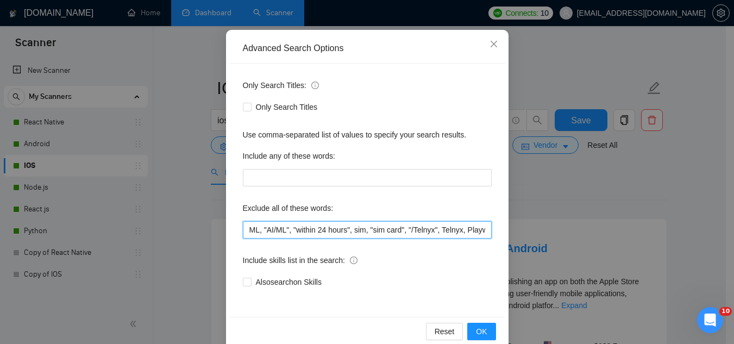
scroll to position [108, 0]
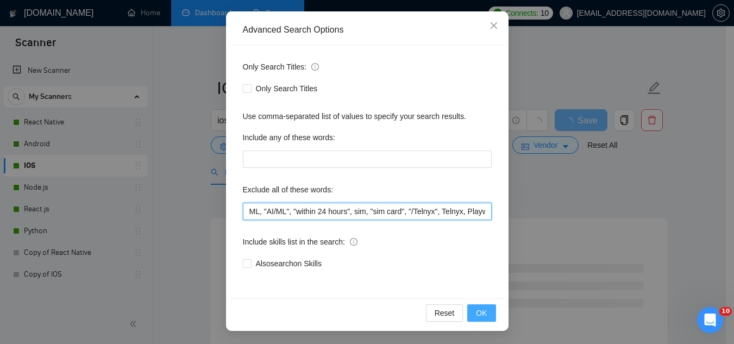
type input "ML, "AI/ML", "within 24 hours", sim, "sim card", "/Telnyx", Telnyx, Playwright,…"
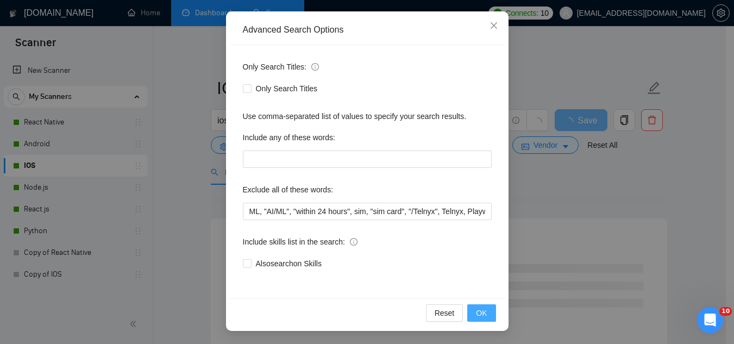
click at [476, 317] on span "OK" at bounding box center [481, 313] width 11 height 12
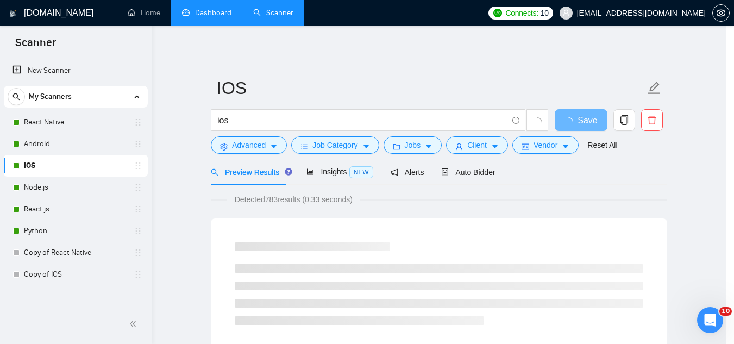
scroll to position [54, 0]
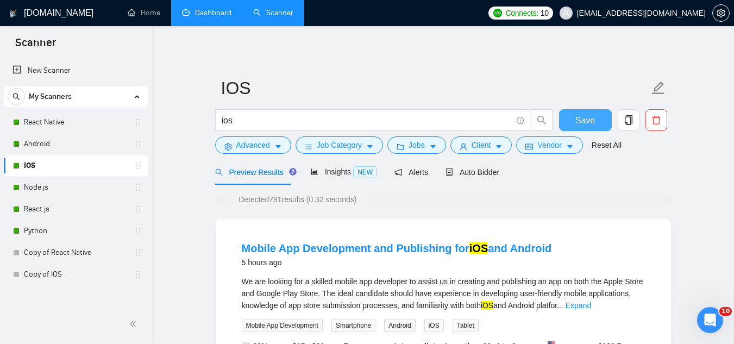
click at [582, 124] on span "Save" at bounding box center [586, 121] width 20 height 14
click at [62, 191] on link "Node.js" at bounding box center [75, 188] width 103 height 22
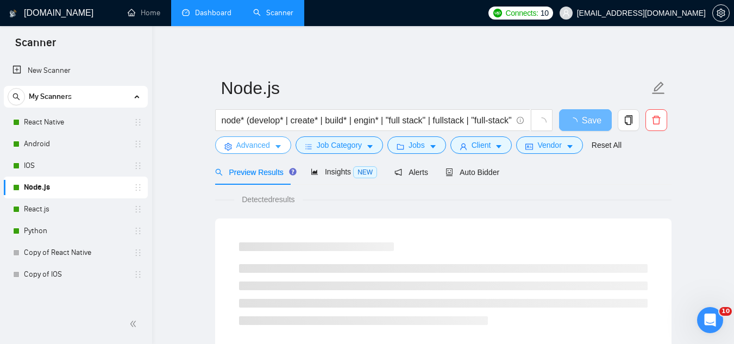
click at [251, 137] on button "Advanced" at bounding box center [253, 144] width 76 height 17
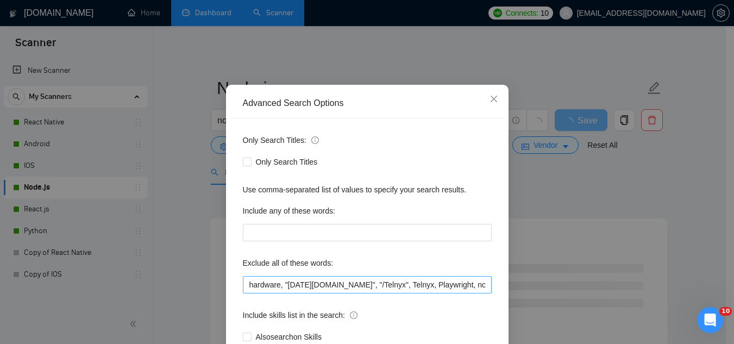
scroll to position [54, 0]
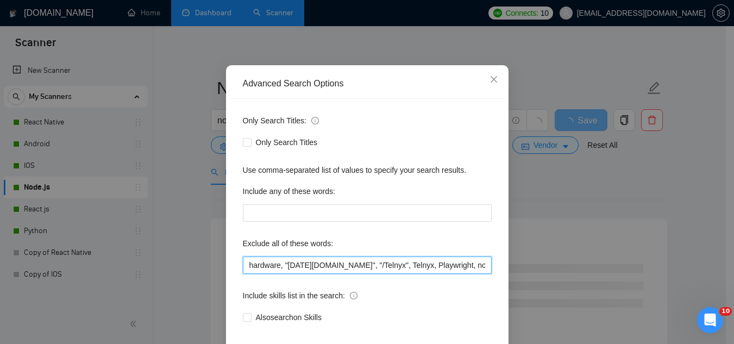
click at [248, 270] on input "hardware, "[DATE][DOMAIN_NAME]", "/Telnyx", Telnyx, Playwright, nodes, Shopify,…" at bounding box center [367, 265] width 249 height 17
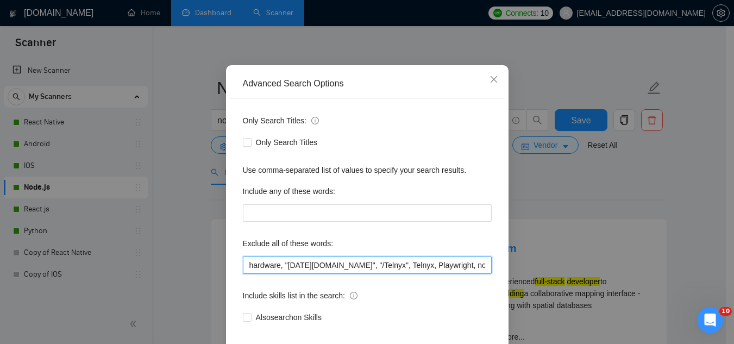
paste input "ML, "AI/ML", "within 24 hours", sim, "sim card","
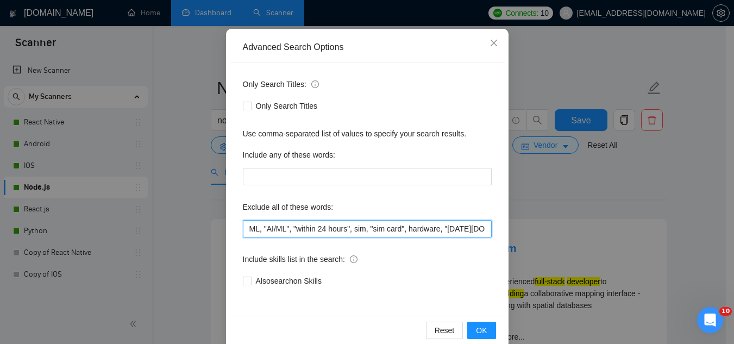
scroll to position [108, 0]
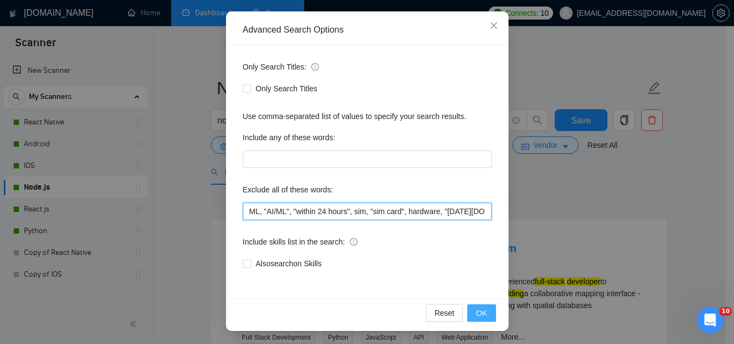
type input "ML, "AI/ML", "within 24 hours", sim, "sim card", hardware, "[DATE][DOMAIN_NAME]…"
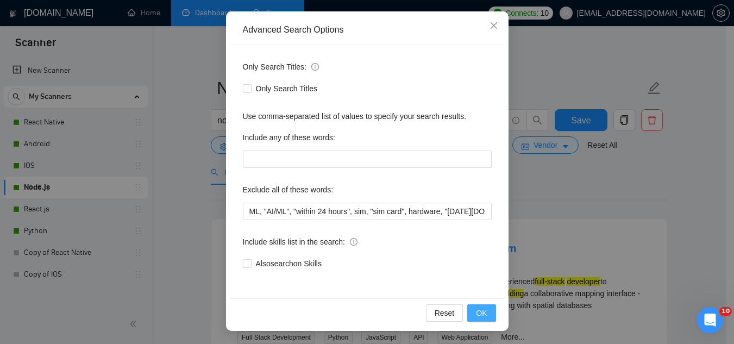
click at [476, 318] on span "OK" at bounding box center [481, 313] width 11 height 12
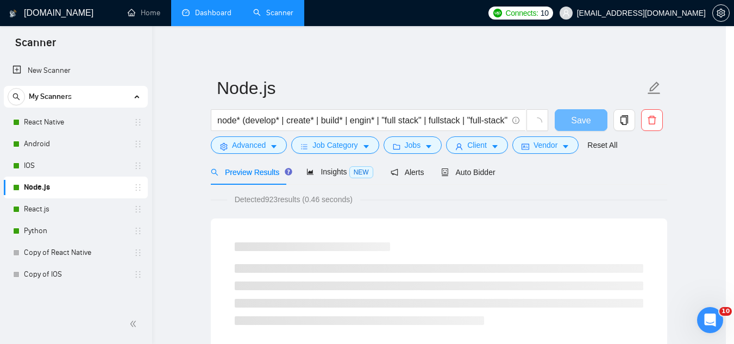
scroll to position [54, 0]
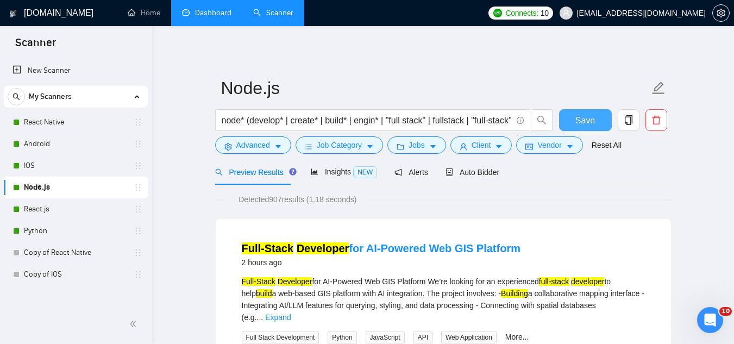
click at [582, 123] on span "Save" at bounding box center [586, 121] width 20 height 14
click at [256, 141] on span "Advanced" at bounding box center [253, 145] width 34 height 12
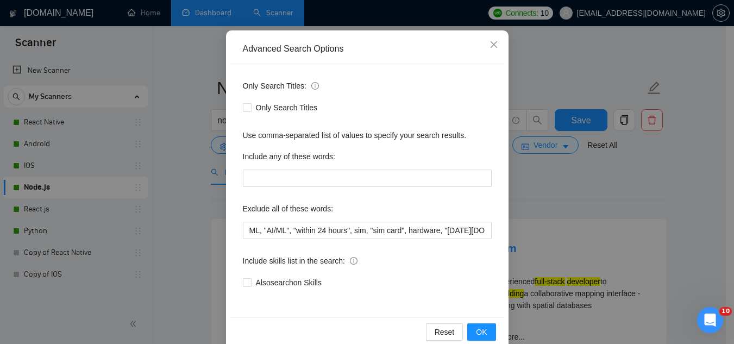
scroll to position [108, 0]
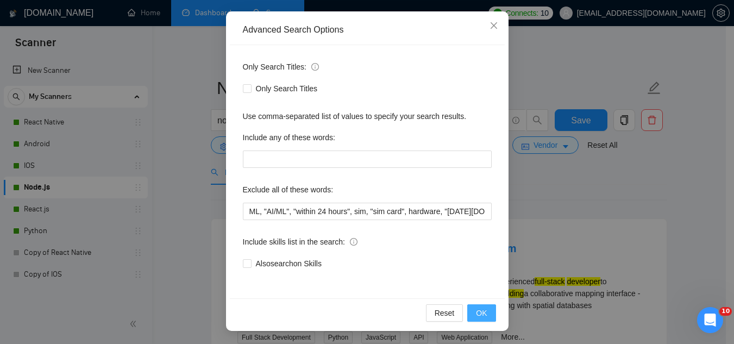
click at [484, 307] on div "Reset OK" at bounding box center [367, 312] width 275 height 29
click at [484, 311] on button "OK" at bounding box center [482, 312] width 28 height 17
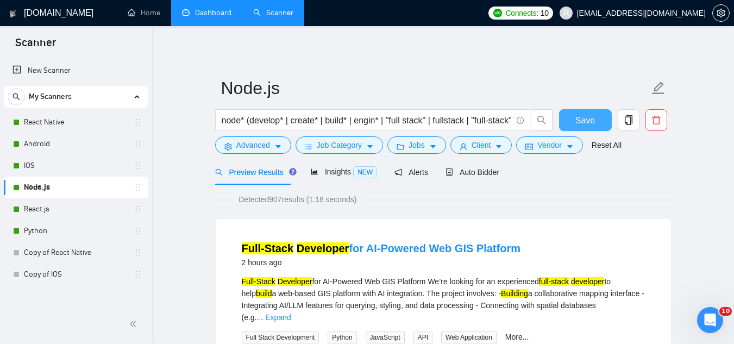
click at [589, 129] on button "Save" at bounding box center [585, 120] width 53 height 22
click at [61, 217] on link "React.js" at bounding box center [75, 209] width 103 height 22
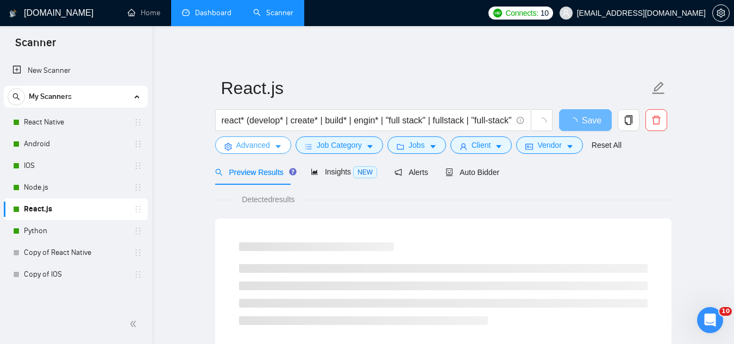
click at [239, 150] on span "Advanced" at bounding box center [253, 145] width 34 height 12
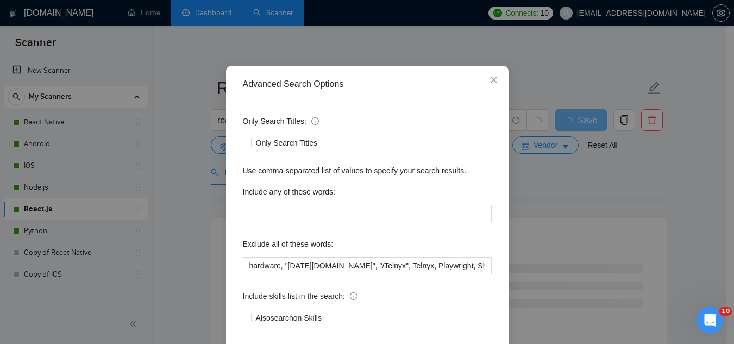
scroll to position [54, 0]
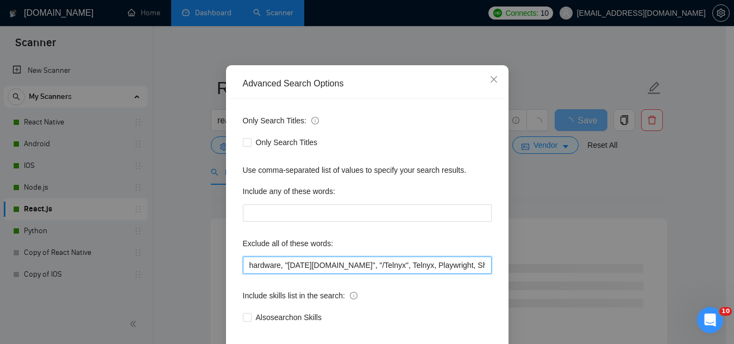
click at [245, 266] on input "hardware, "[DATE][DOMAIN_NAME]", "/Telnyx", Telnyx, Playwright, Shopify, "(Shop…" at bounding box center [367, 265] width 249 height 17
paste input "ML, "AI/ML", "within 24 hours", sim, "sim card","
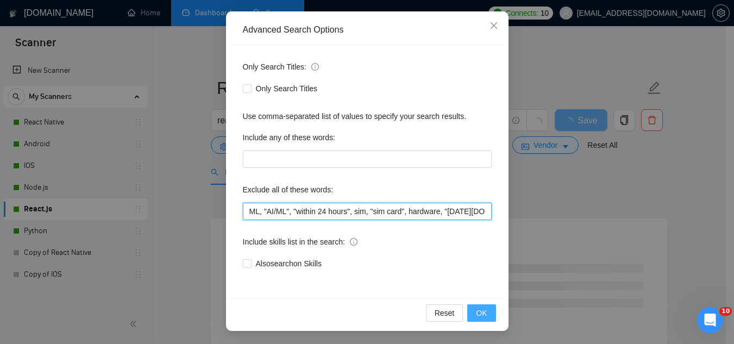
type input "ML, "AI/ML", "within 24 hours", sim, "sim card", hardware, "[DATE][DOMAIN_NAME]…"
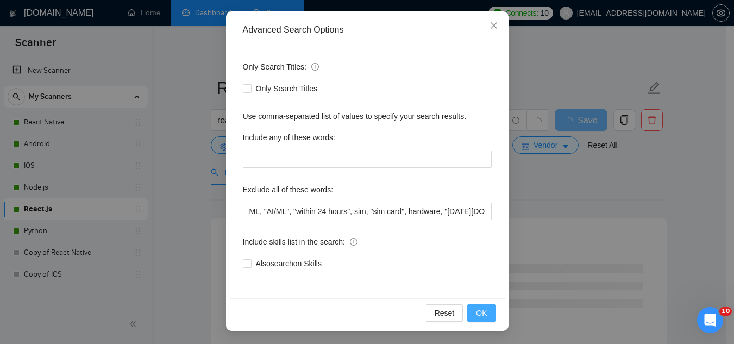
click at [470, 317] on button "OK" at bounding box center [482, 312] width 28 height 17
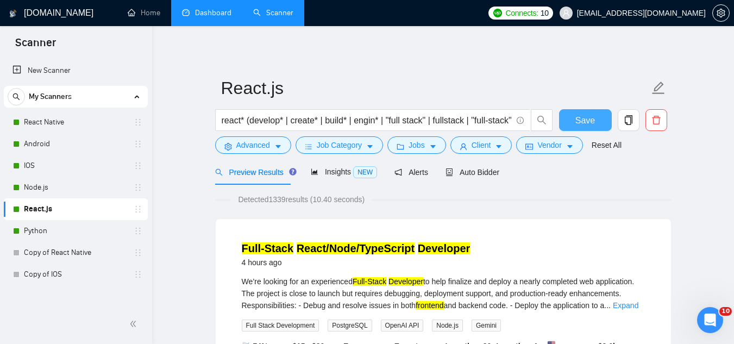
click at [594, 114] on span "Save" at bounding box center [586, 121] width 20 height 14
click at [259, 152] on button "Advanced" at bounding box center [253, 144] width 76 height 17
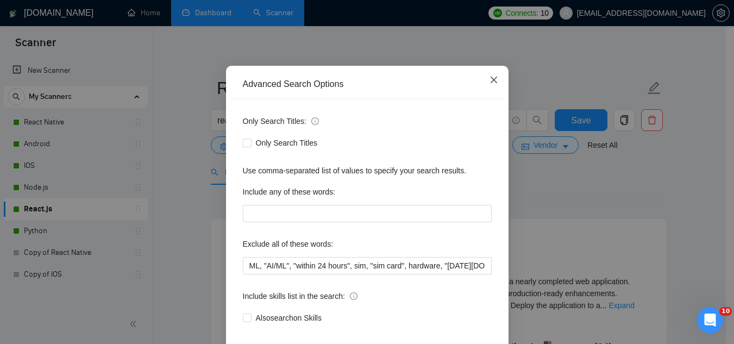
click at [490, 83] on icon "close" at bounding box center [493, 80] width 7 height 7
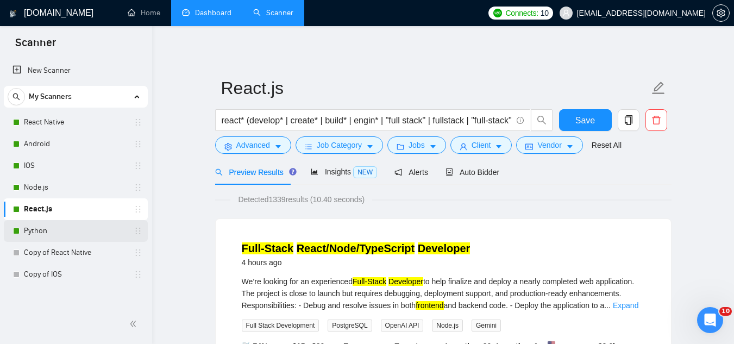
click at [51, 233] on link "Python" at bounding box center [75, 231] width 103 height 22
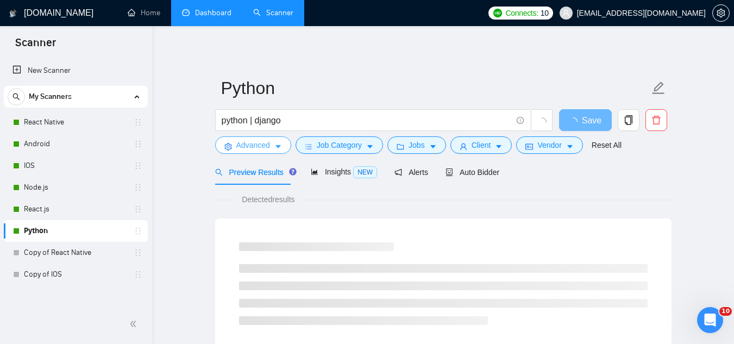
click at [252, 145] on span "Advanced" at bounding box center [253, 145] width 34 height 12
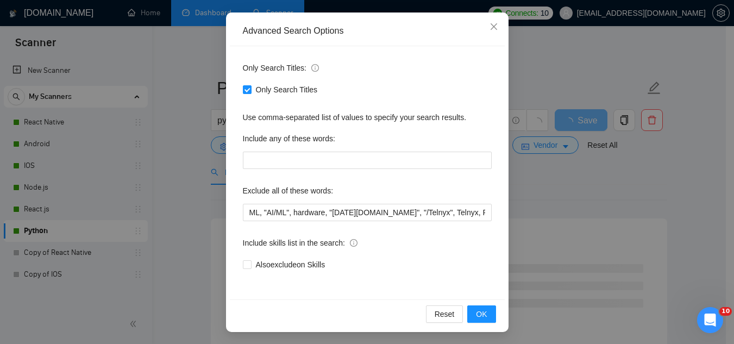
scroll to position [108, 0]
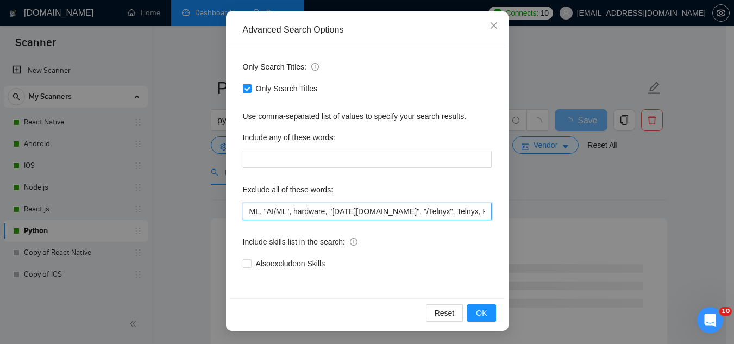
click at [247, 209] on input "ML, "AI/ML", hardware, "[DATE][DOMAIN_NAME]", "/Telnyx", Telnyx, Playwright, Sh…" at bounding box center [367, 211] width 249 height 17
paste input "ML, "AI/ML", "within 24 hours", sim, "sim card","
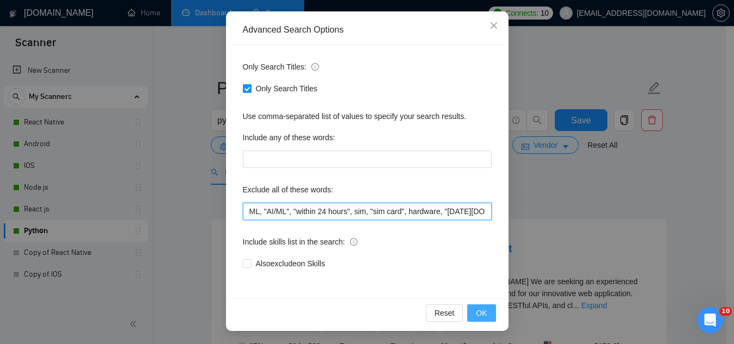
type input "ML, "AI/ML", "within 24 hours", sim, "sim card", hardware, "[DATE][DOMAIN_NAME]…"
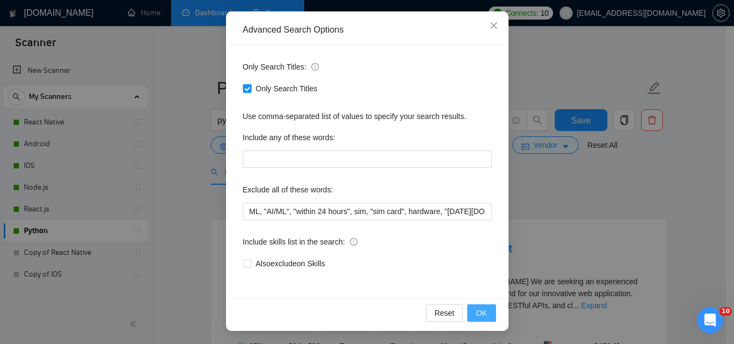
click at [480, 309] on span "OK" at bounding box center [481, 313] width 11 height 12
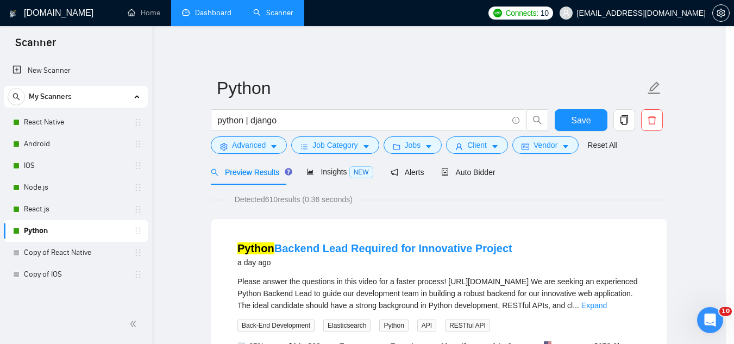
scroll to position [54, 0]
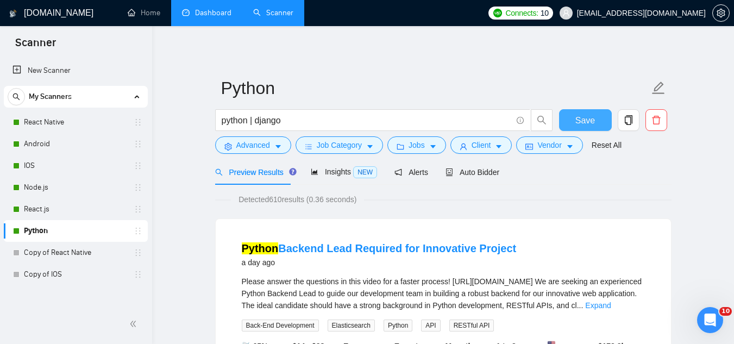
click at [584, 121] on span "Save" at bounding box center [586, 121] width 20 height 14
click at [95, 253] on link "Copy of React Native" at bounding box center [75, 253] width 103 height 22
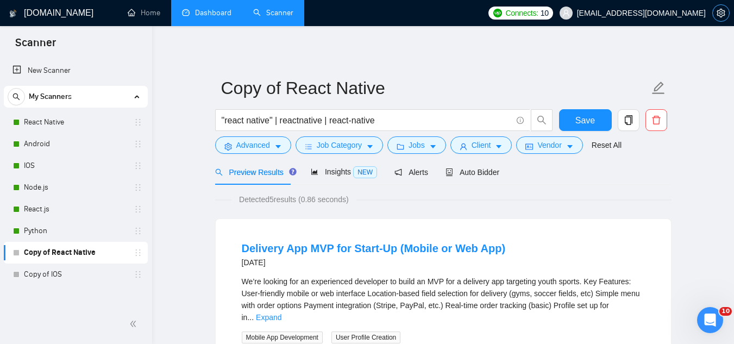
click at [717, 9] on icon "setting" at bounding box center [721, 13] width 9 height 9
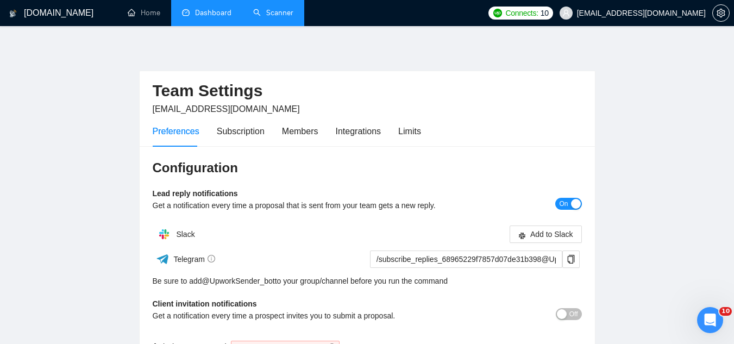
click at [223, 16] on link "Dashboard" at bounding box center [206, 12] width 49 height 9
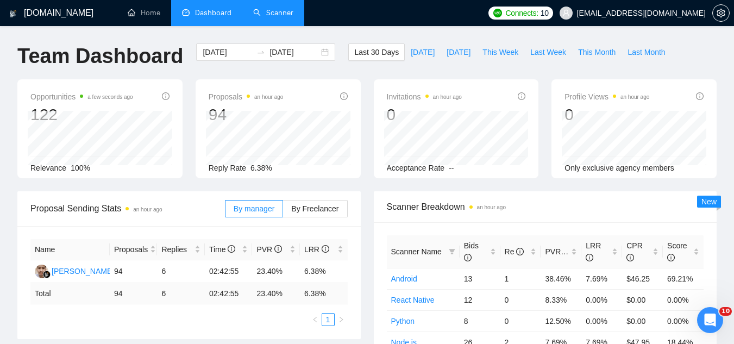
click at [283, 11] on link "Scanner" at bounding box center [273, 12] width 40 height 9
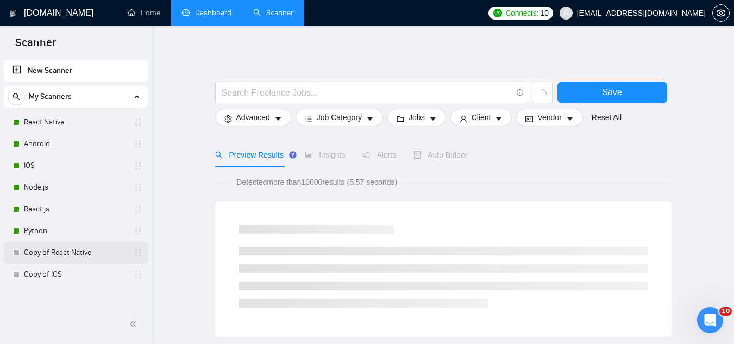
click at [74, 255] on link "Copy of React Native" at bounding box center [75, 253] width 103 height 22
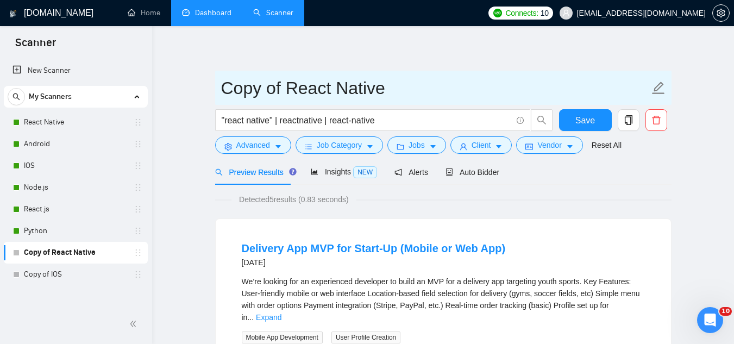
drag, startPoint x: 286, startPoint y: 85, endPoint x: 220, endPoint y: 102, distance: 67.9
click at [220, 102] on span "Copy of React Native" at bounding box center [443, 88] width 457 height 34
type input "ecom React Native"
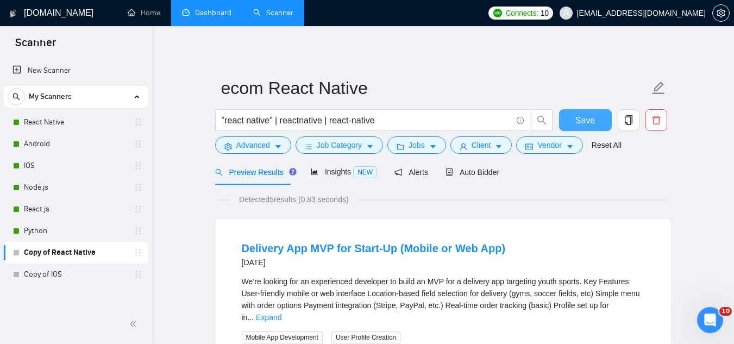
click at [590, 121] on span "Save" at bounding box center [586, 121] width 20 height 14
click at [334, 172] on span "Insights NEW" at bounding box center [344, 171] width 66 height 9
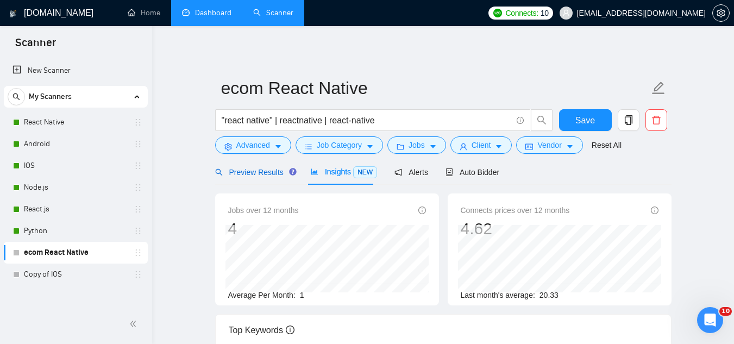
click at [256, 177] on span "Preview Results" at bounding box center [254, 172] width 78 height 9
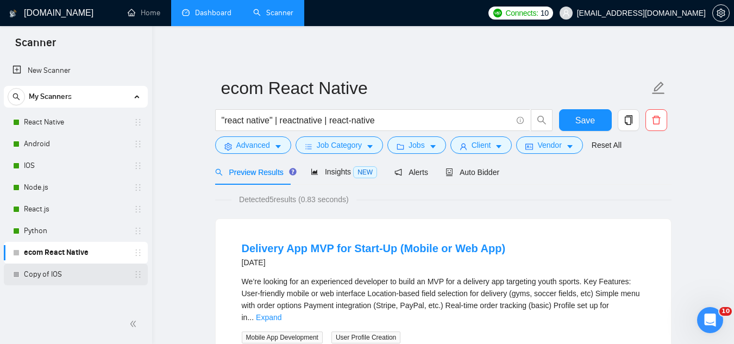
click at [73, 281] on link "Copy of IOS" at bounding box center [75, 275] width 103 height 22
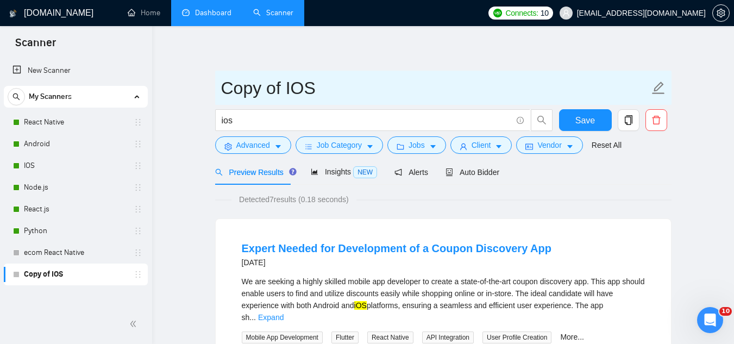
drag, startPoint x: 283, startPoint y: 89, endPoint x: 201, endPoint y: 103, distance: 83.3
type input "ecom IOS"
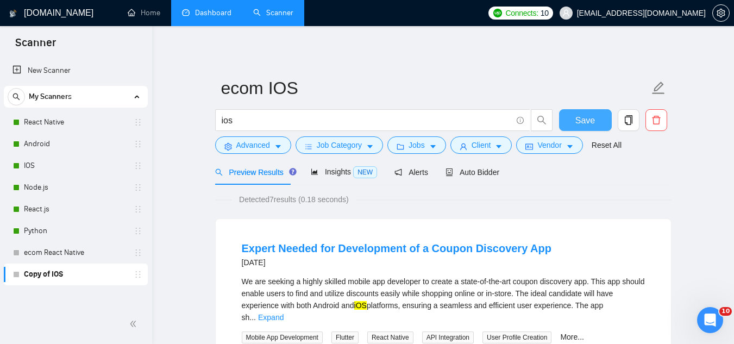
click at [575, 120] on button "Save" at bounding box center [585, 120] width 53 height 22
click at [222, 8] on link "Dashboard" at bounding box center [206, 12] width 49 height 9
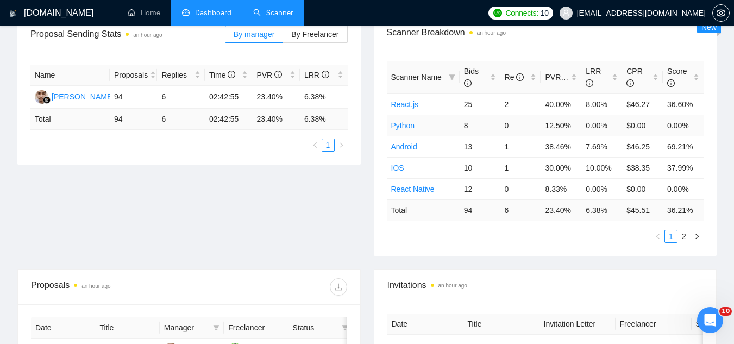
scroll to position [163, 0]
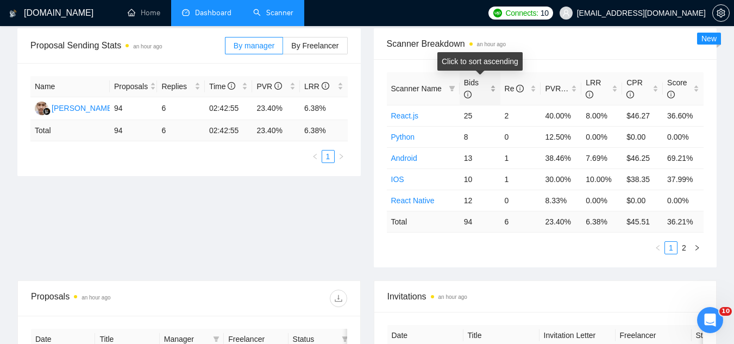
click at [491, 88] on div "Bids" at bounding box center [480, 89] width 32 height 24
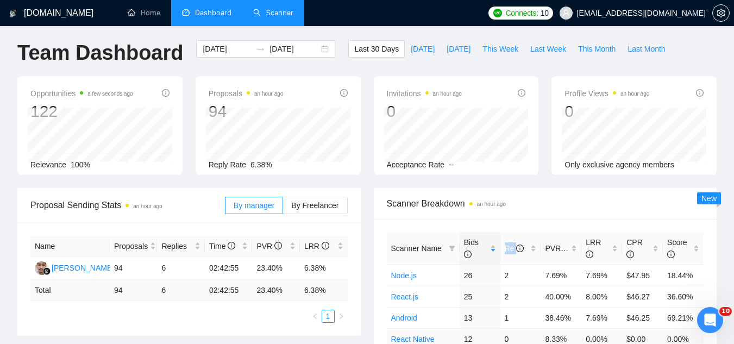
scroll to position [0, 0]
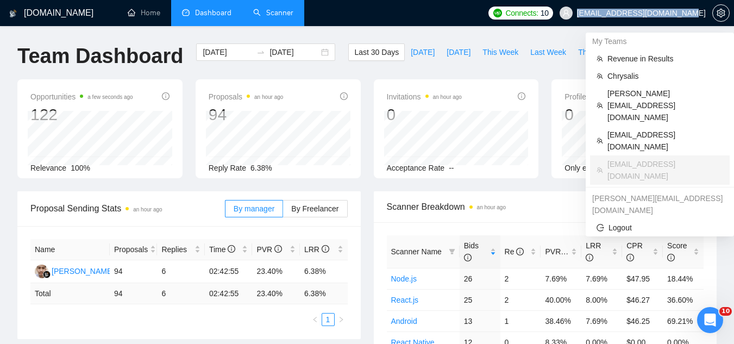
drag, startPoint x: 610, startPoint y: 18, endPoint x: 704, endPoint y: 16, distance: 94.1
click at [704, 16] on span "[EMAIL_ADDRESS][DOMAIN_NAME]" at bounding box center [632, 13] width 159 height 35
copy span "[EMAIL_ADDRESS][DOMAIN_NAME]"
